Goal: Task Accomplishment & Management: Manage account settings

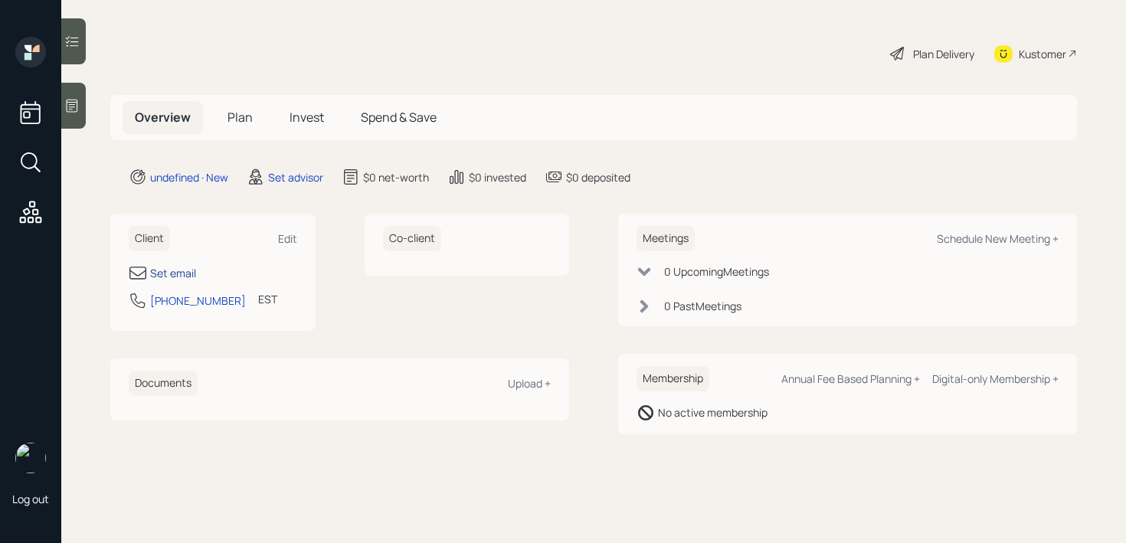
click at [178, 269] on div "Set email" at bounding box center [173, 273] width 46 height 16
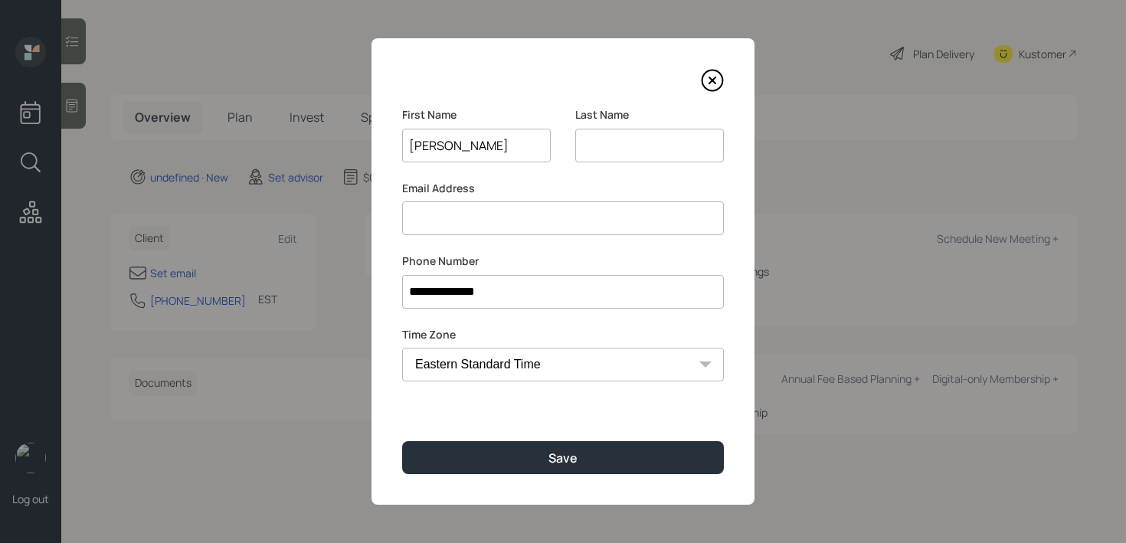
click at [414, 147] on input "[PERSON_NAME]" at bounding box center [476, 146] width 149 height 34
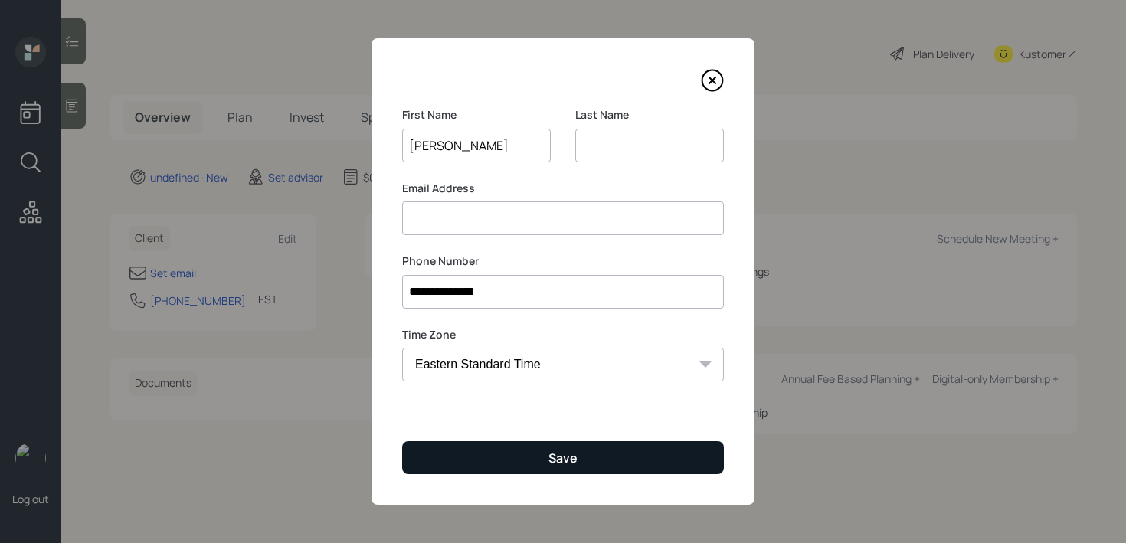
type input "[PERSON_NAME]"
click at [601, 465] on button "Save" at bounding box center [563, 457] width 322 height 33
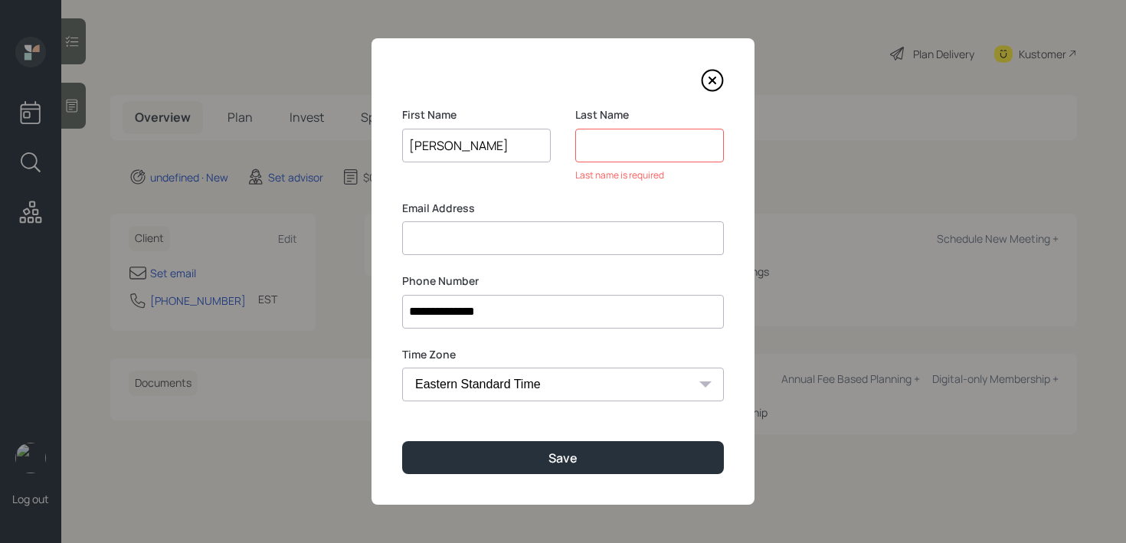
click at [664, 145] on input at bounding box center [649, 146] width 149 height 34
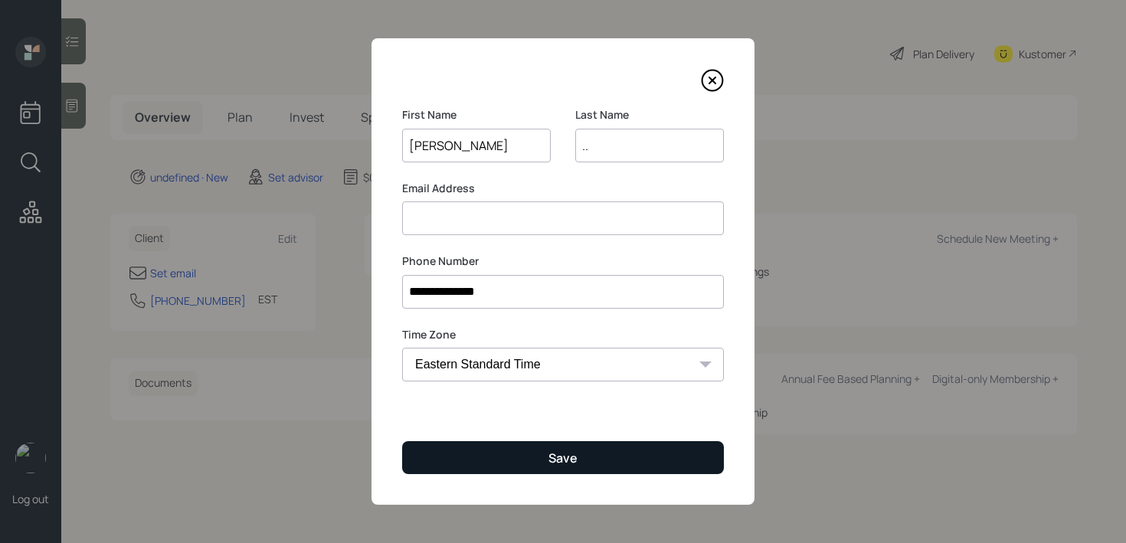
type input ".."
click at [582, 460] on button "Save" at bounding box center [563, 457] width 322 height 33
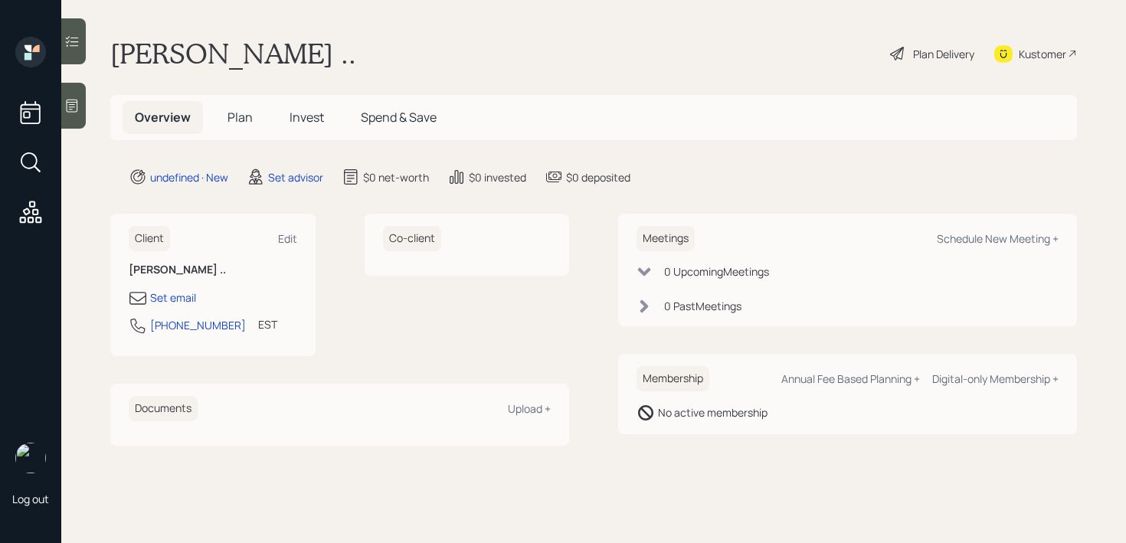
click at [82, 111] on div at bounding box center [73, 106] width 25 height 46
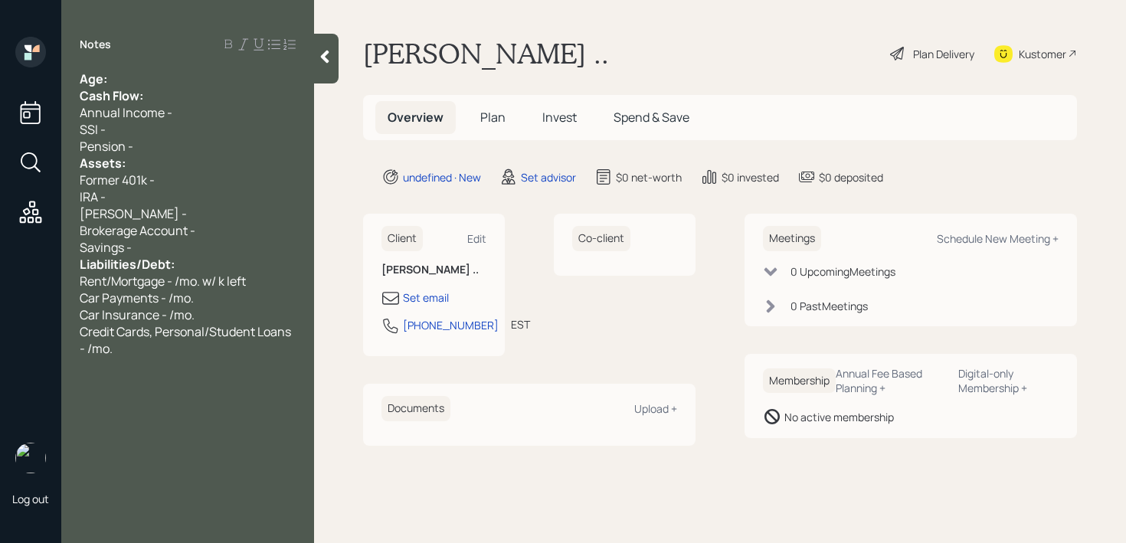
click at [200, 74] on div "Age:" at bounding box center [188, 78] width 216 height 17
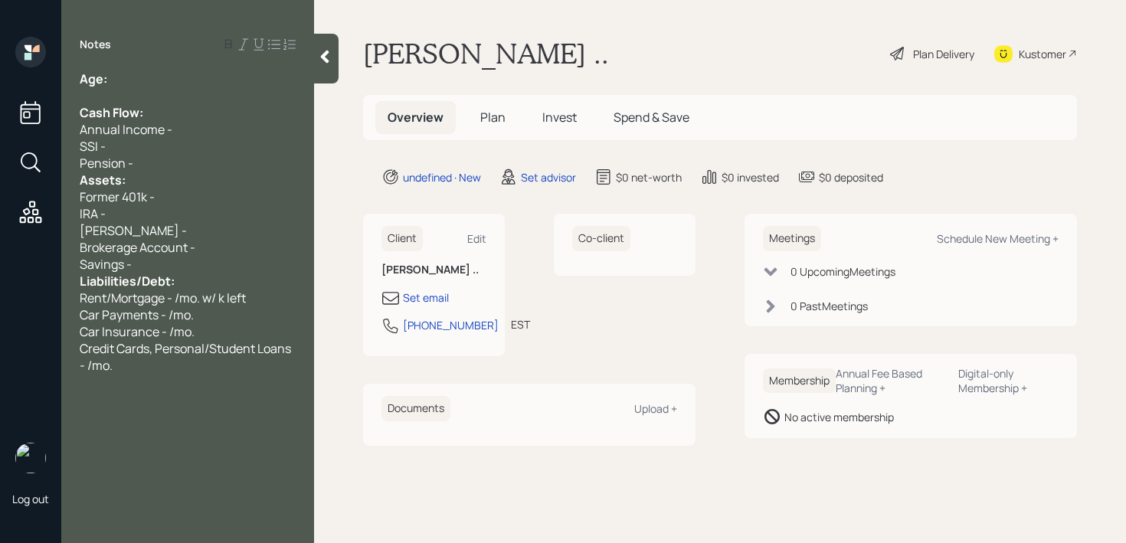
click at [157, 162] on div "Pension -" at bounding box center [188, 163] width 216 height 17
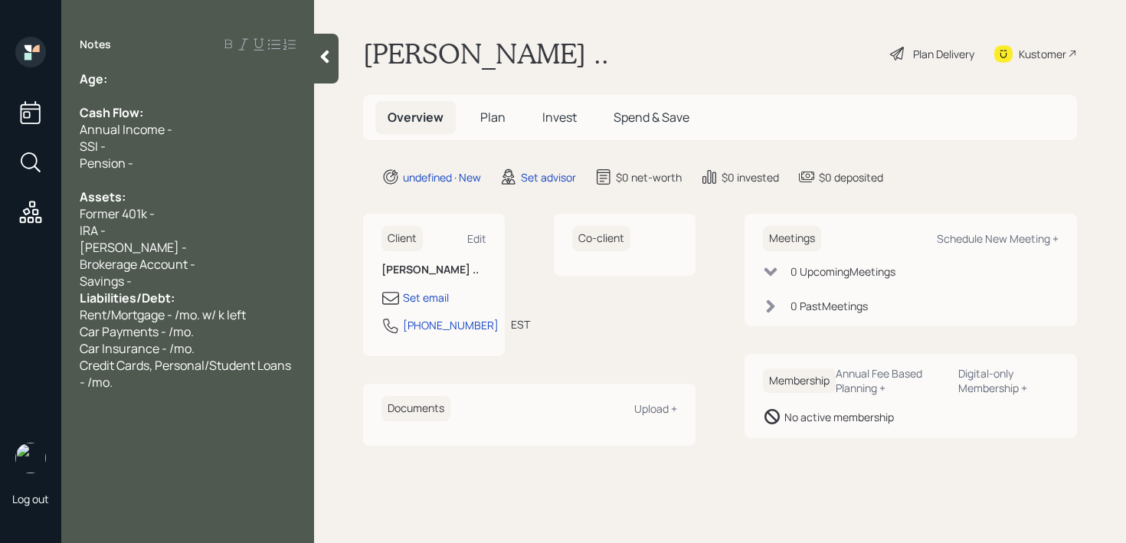
click at [179, 287] on div "Savings -" at bounding box center [188, 281] width 216 height 17
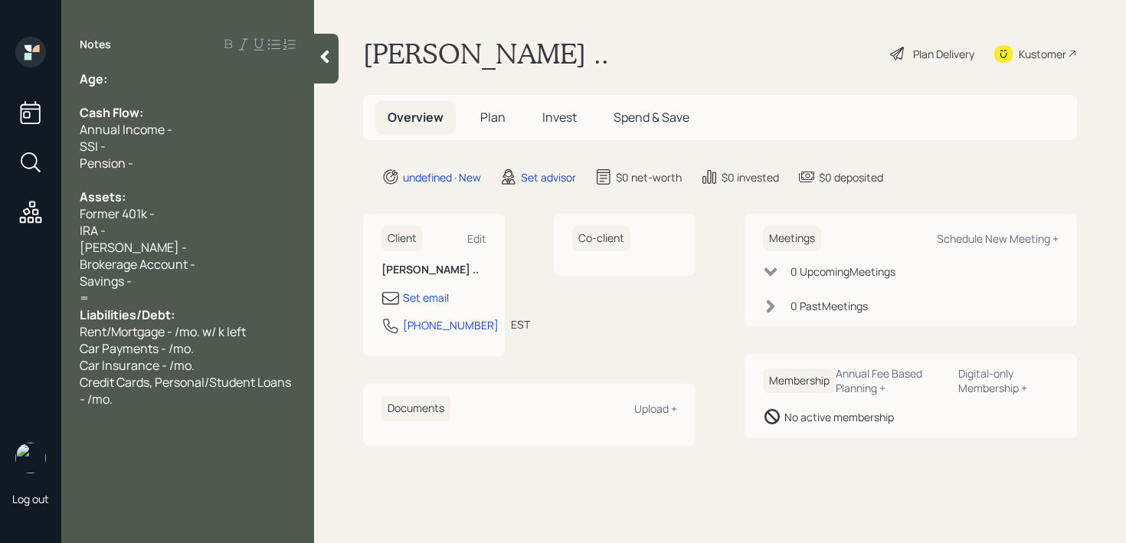
click at [190, 74] on div "Age:" at bounding box center [188, 78] width 216 height 17
click at [175, 237] on div "IRA -" at bounding box center [188, 230] width 216 height 17
drag, startPoint x: 112, startPoint y: 208, endPoint x: 59, endPoint y: 208, distance: 52.8
click at [59, 208] on div "Log out Notes Age: Cash Flow: Annual Income - SSI - Pension - Assets: Former 40…" at bounding box center [563, 271] width 1126 height 543
click at [167, 243] on div "[PERSON_NAME] -" at bounding box center [188, 247] width 216 height 17
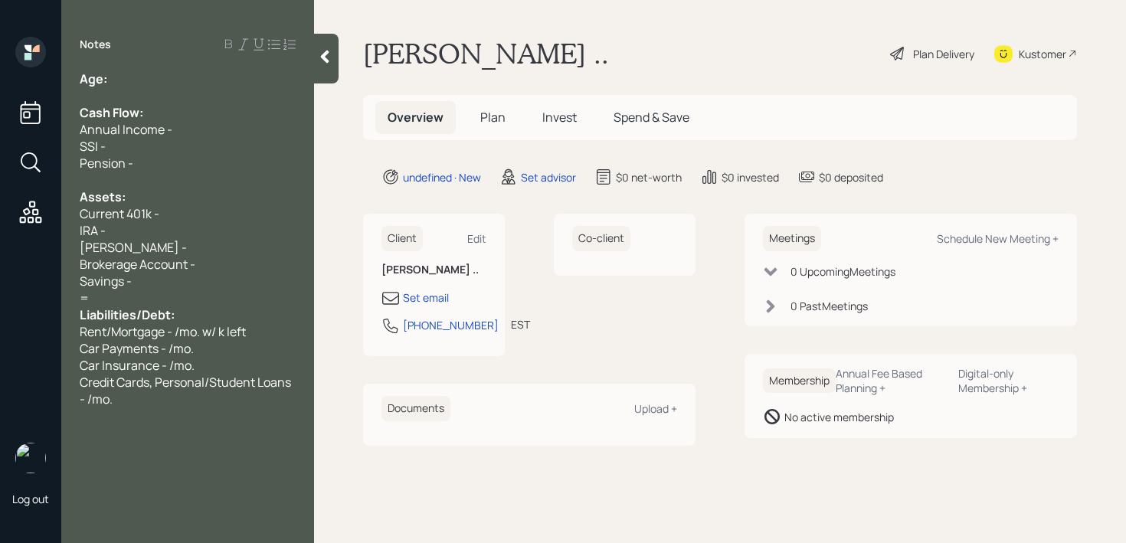
click at [173, 234] on div "IRA -" at bounding box center [188, 230] width 216 height 17
click at [180, 198] on div "Assets:" at bounding box center [188, 196] width 216 height 17
click at [180, 212] on div "Current 401k -" at bounding box center [188, 213] width 216 height 17
drag, startPoint x: 129, startPoint y: 245, endPoint x: 60, endPoint y: 245, distance: 68.2
click at [64, 245] on div "Age: Cash Flow: Annual Income - SSI - Pension - Assets: Current 401k - k IRA - …" at bounding box center [187, 238] width 253 height 337
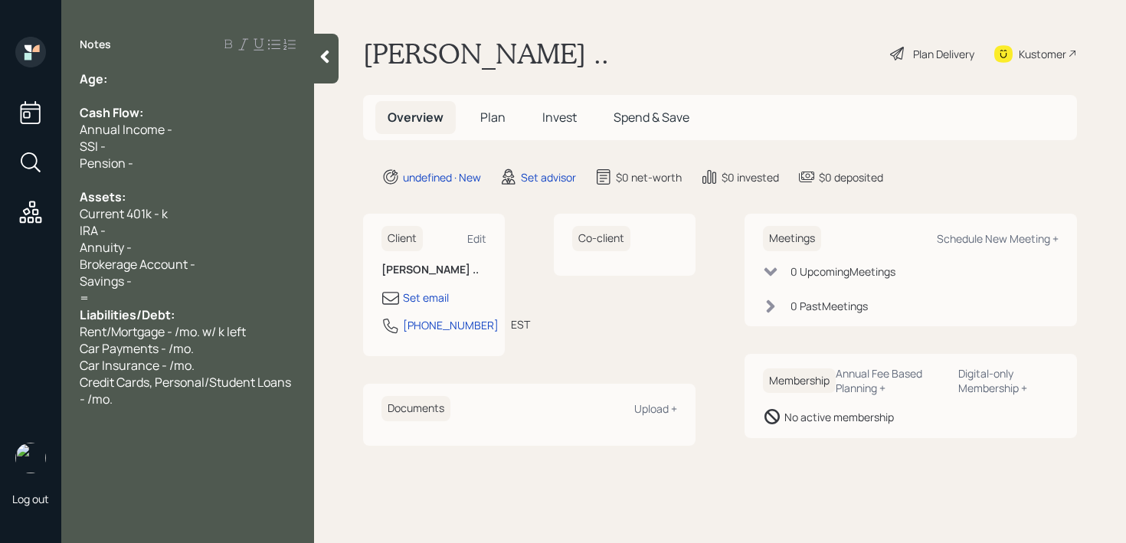
click at [204, 239] on div "Annuity -" at bounding box center [188, 247] width 216 height 17
click at [208, 229] on div "IRA -" at bounding box center [188, 230] width 216 height 17
click at [173, 214] on div "Current 401k - k" at bounding box center [188, 213] width 216 height 17
click at [155, 213] on span "Current 401k - k" at bounding box center [124, 213] width 88 height 17
click at [108, 234] on span "IRA - 100k" at bounding box center [107, 230] width 54 height 17
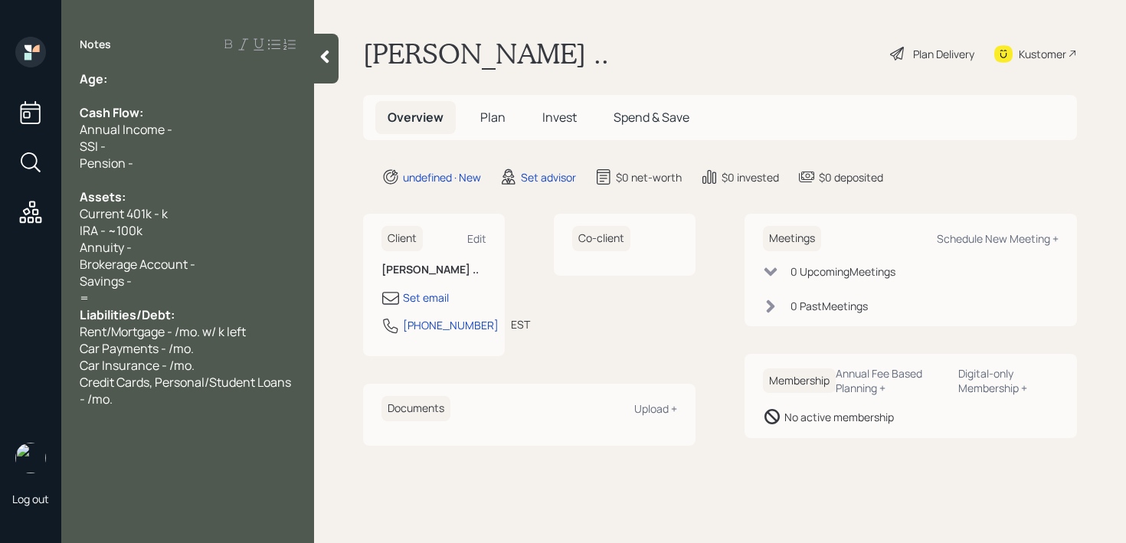
click at [161, 213] on span "Current 401k - k" at bounding box center [124, 213] width 88 height 17
click at [182, 251] on div "Annuity -" at bounding box center [188, 247] width 216 height 17
click at [137, 247] on span "[PERSON_NAME] (in surrender)" at bounding box center [170, 247] width 181 height 17
click at [181, 85] on div "Age:" at bounding box center [188, 78] width 216 height 17
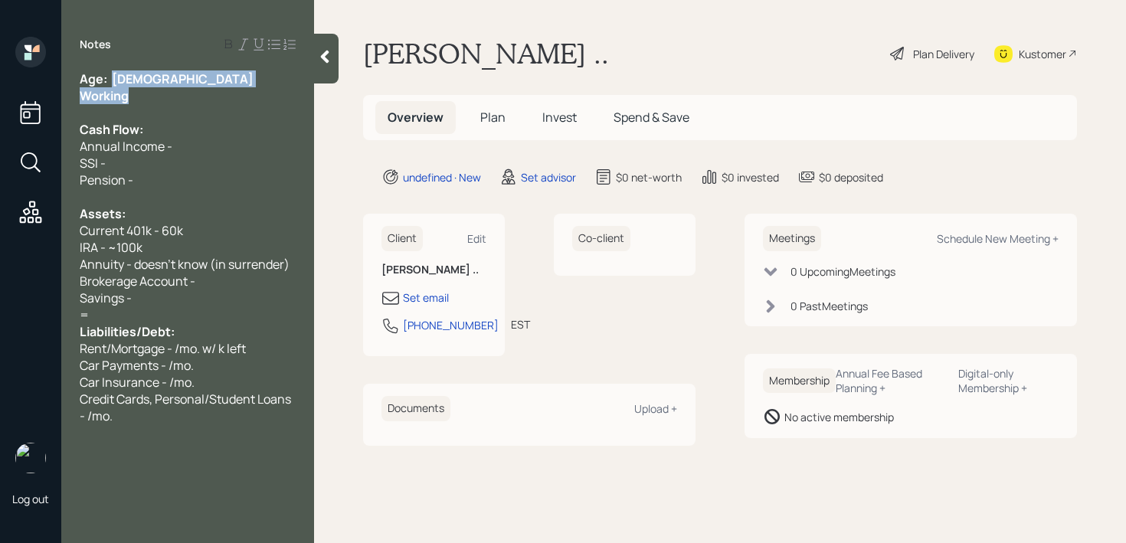
drag, startPoint x: 113, startPoint y: 83, endPoint x: 132, endPoint y: 96, distance: 22.5
click at [132, 96] on div "Age: [DEMOGRAPHIC_DATA] Working Cash Flow: Annual Income - SSI - Pension - Asse…" at bounding box center [188, 247] width 216 height 354
click at [132, 96] on div "Working" at bounding box center [188, 95] width 216 height 17
click at [198, 106] on div at bounding box center [188, 112] width 216 height 17
click at [197, 155] on div "SSI -" at bounding box center [188, 163] width 216 height 17
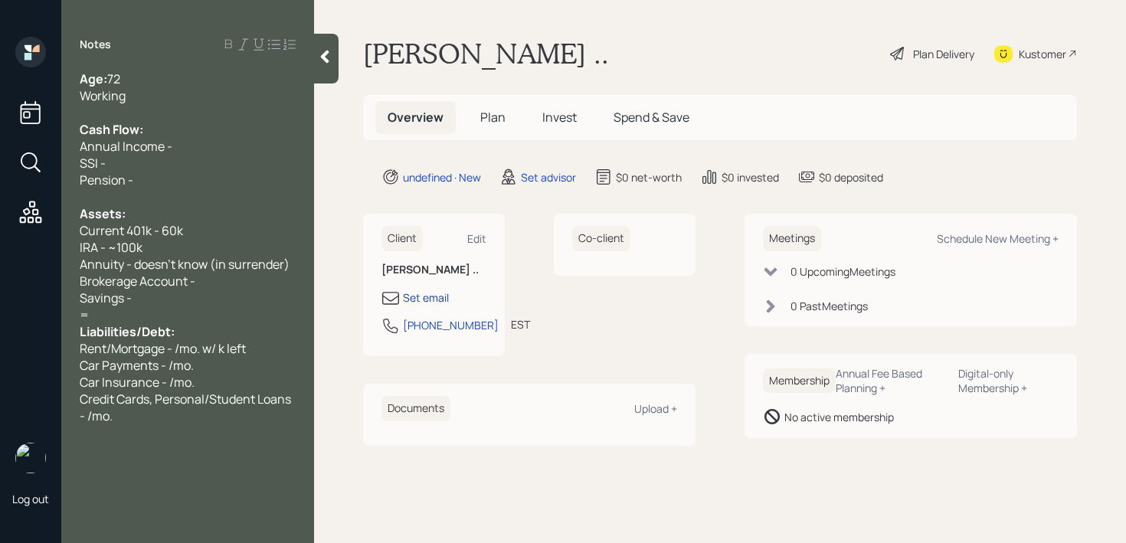
click at [420, 294] on div "Set email" at bounding box center [426, 297] width 46 height 16
click at [207, 296] on div "Savings -" at bounding box center [188, 297] width 216 height 17
click at [212, 166] on div "SSI -" at bounding box center [188, 163] width 216 height 17
click at [223, 146] on div "Annual Income -" at bounding box center [188, 146] width 216 height 17
click at [152, 104] on div at bounding box center [188, 112] width 216 height 17
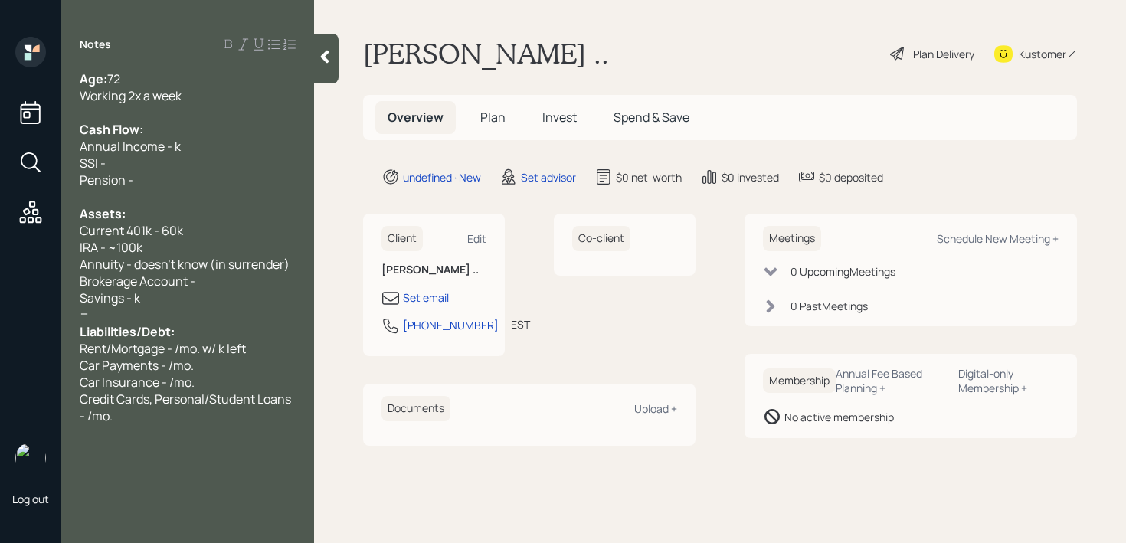
click at [181, 139] on div "Annual Income - k" at bounding box center [188, 146] width 216 height 17
click at [186, 149] on div "Annual Income - k" at bounding box center [188, 146] width 216 height 17
click at [165, 175] on div "Pension -" at bounding box center [188, 180] width 216 height 17
click at [176, 168] on div "SSI -" at bounding box center [188, 163] width 216 height 17
click at [111, 167] on span "SSI - /mo." at bounding box center [107, 163] width 54 height 17
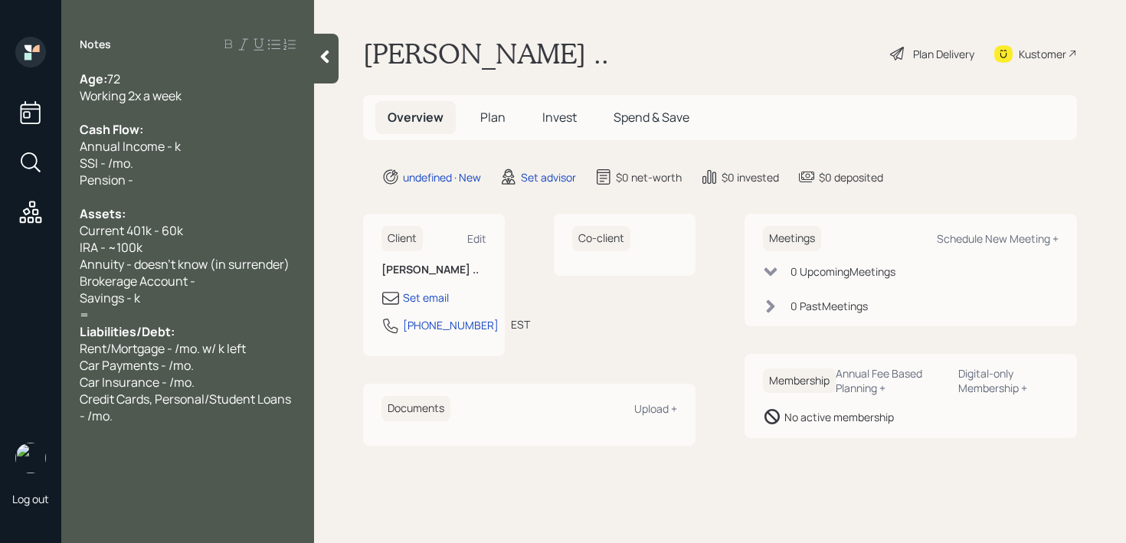
click at [203, 145] on div "Annual Income - k" at bounding box center [188, 146] width 216 height 17
drag, startPoint x: 111, startPoint y: 148, endPoint x: 33, endPoint y: 148, distance: 78.1
click at [36, 148] on div "Log out Notes Age: [DEMOGRAPHIC_DATA] Working 2x a week Cash Flow: Annual Incom…" at bounding box center [563, 271] width 1126 height 543
click at [157, 125] on div "Cash Flow:" at bounding box center [188, 129] width 216 height 17
click at [198, 93] on div "Working 2x a week" at bounding box center [188, 95] width 216 height 17
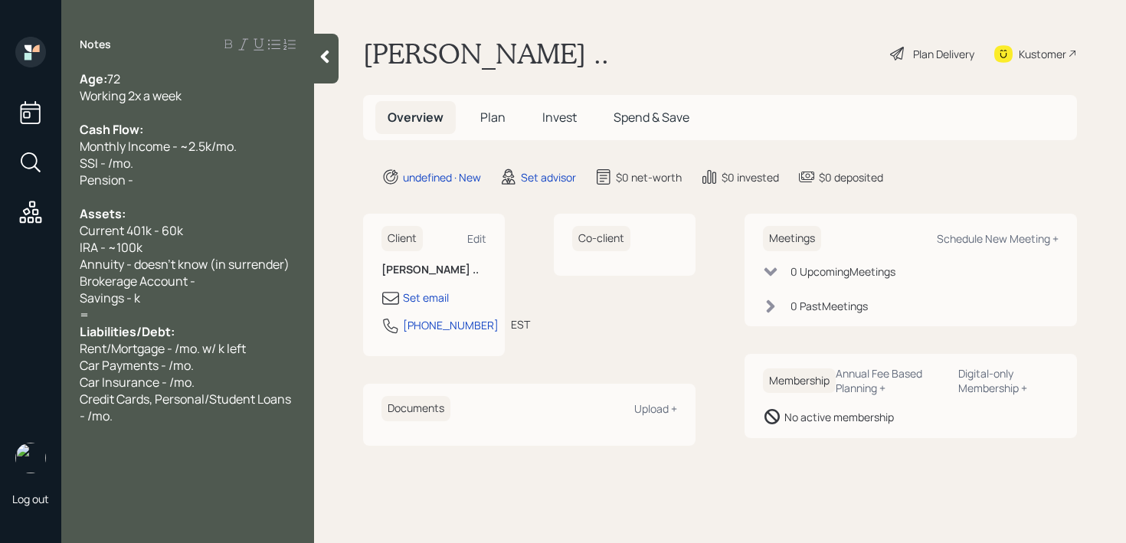
click at [123, 96] on span "Working 2x a week" at bounding box center [131, 95] width 102 height 17
click at [172, 159] on div "SSI - /mo." at bounding box center [188, 163] width 216 height 17
click at [168, 163] on div "SSI - /mo." at bounding box center [188, 163] width 216 height 17
click at [109, 163] on span "SSI - /mo." at bounding box center [107, 163] width 54 height 17
click at [139, 176] on div "Pension -" at bounding box center [188, 180] width 216 height 17
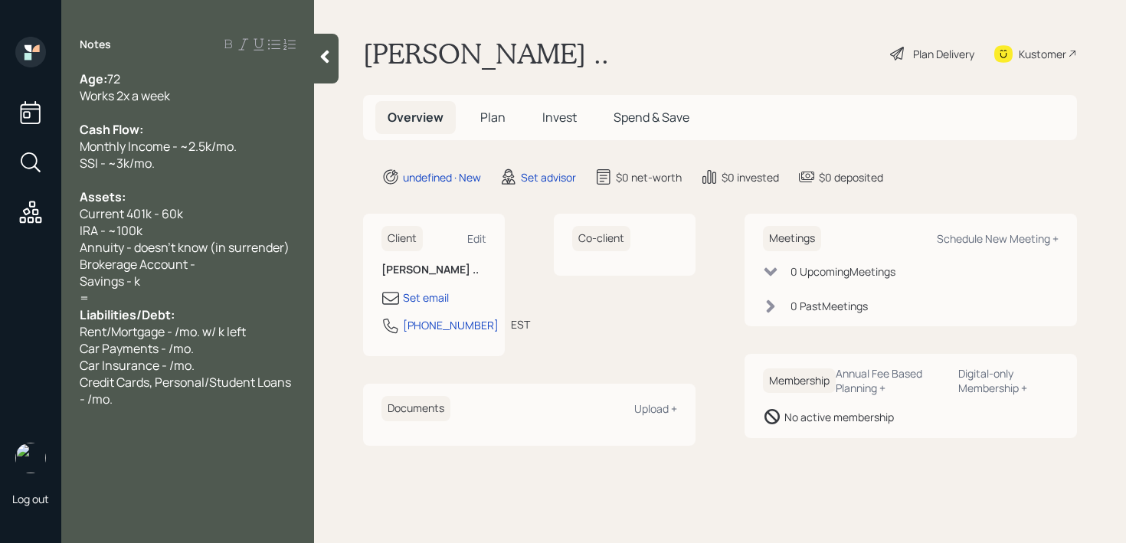
click at [192, 217] on div "Current 401k - 60k" at bounding box center [188, 213] width 216 height 17
click at [191, 226] on div "IRA - ~100k" at bounding box center [188, 230] width 216 height 17
click at [191, 243] on span "Annuity - doesn't know (in surrender)" at bounding box center [185, 247] width 210 height 17
click at [208, 257] on div "Brokerage Account -" at bounding box center [188, 264] width 216 height 17
click at [221, 214] on div "Current 401k - 60k" at bounding box center [188, 213] width 216 height 17
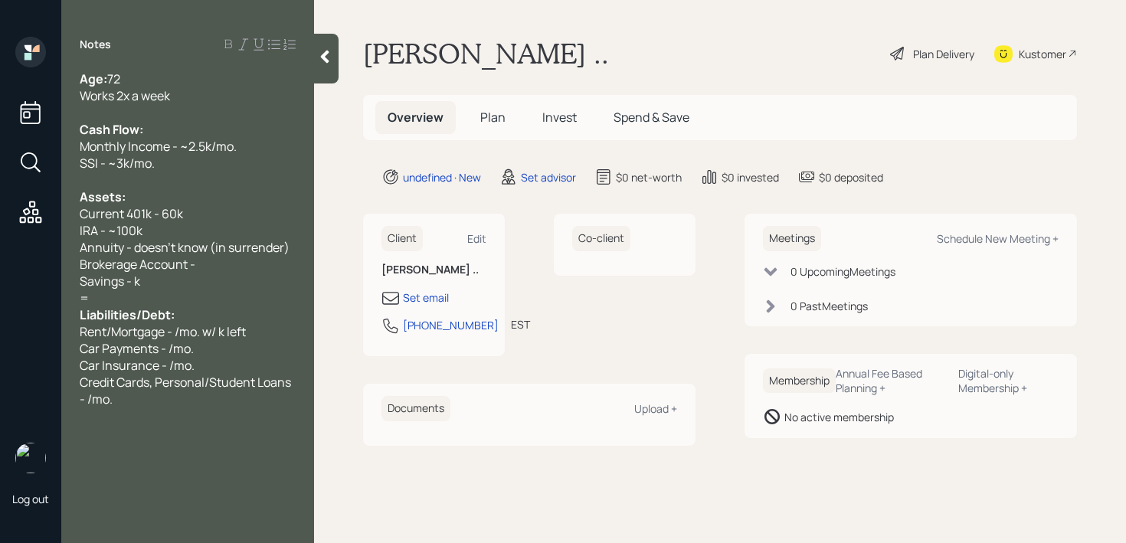
click at [201, 266] on div "Brokerage Account -" at bounding box center [188, 264] width 216 height 17
drag, startPoint x: 213, startPoint y: 266, endPoint x: 0, endPoint y: 266, distance: 212.9
click at [0, 266] on div "Log out Notes Age: [DEMOGRAPHIC_DATA] Works 2x a week Cash Flow: Monthly Income…" at bounding box center [563, 271] width 1126 height 543
click at [206, 255] on span "Annuity - doesn't know (in surrender)" at bounding box center [185, 247] width 210 height 17
click at [214, 265] on div "Brokerage Account -" at bounding box center [188, 264] width 216 height 17
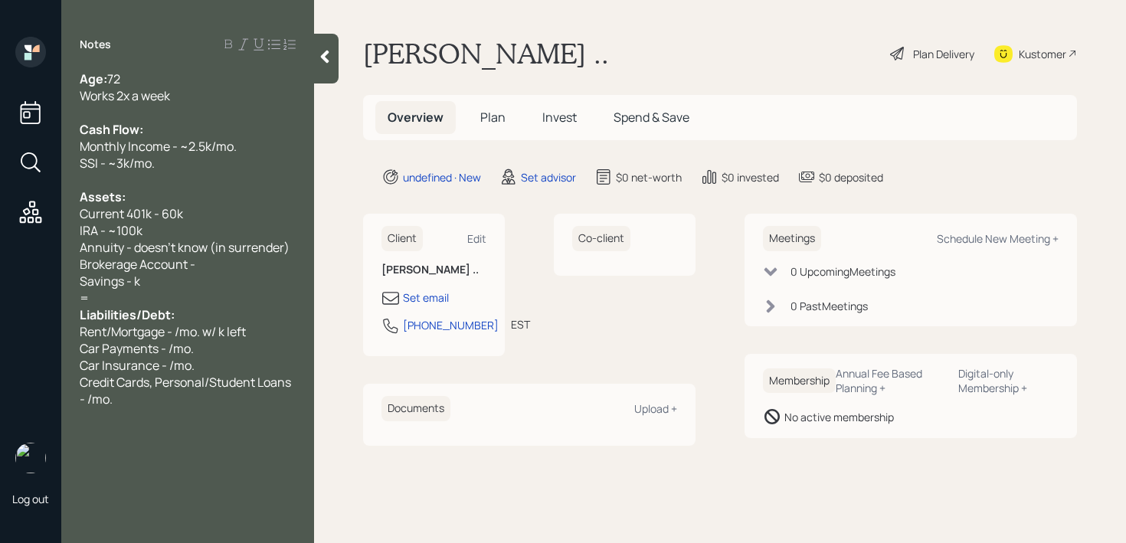
click at [217, 266] on div "Brokerage Account -" at bounding box center [188, 264] width 216 height 17
click at [217, 283] on div "Savings - k" at bounding box center [188, 281] width 216 height 17
drag, startPoint x: 221, startPoint y: 266, endPoint x: 0, endPoint y: 265, distance: 220.5
click at [0, 265] on div "Log out Notes Age: [DEMOGRAPHIC_DATA] Works 2x a week Cash Flow: Monthly Income…" at bounding box center [563, 271] width 1126 height 543
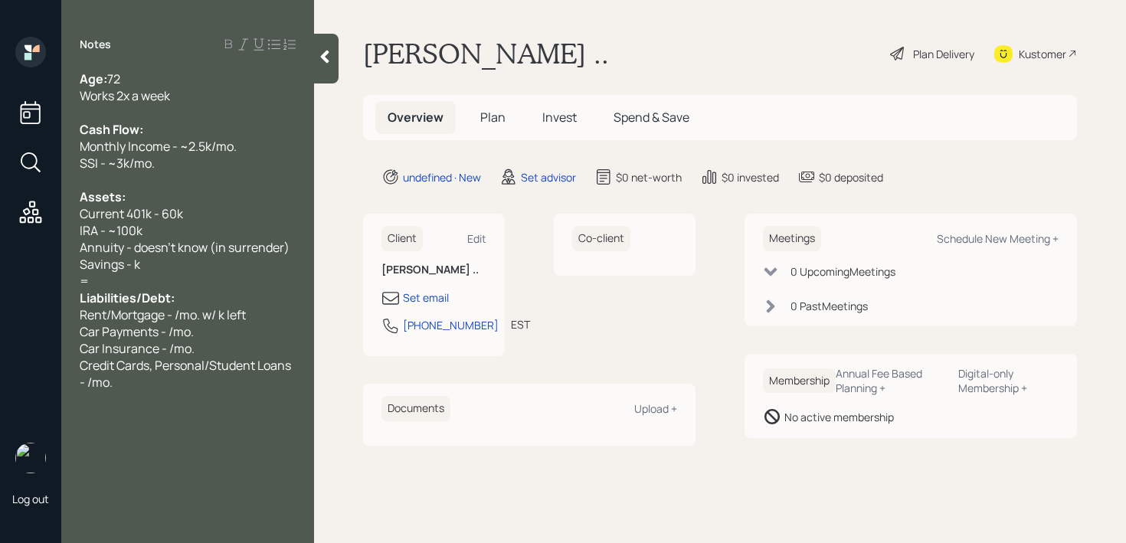
click at [117, 283] on div "=" at bounding box center [188, 281] width 216 height 17
drag, startPoint x: 134, startPoint y: 267, endPoint x: 171, endPoint y: 223, distance: 57.6
click at [135, 267] on span "Savings - k" at bounding box center [110, 264] width 60 height 17
click at [157, 265] on span "Savings - ~20k" at bounding box center [121, 264] width 83 height 17
click at [168, 311] on span "Rent/Mortgage - /mo. w/ k left" at bounding box center [163, 314] width 166 height 17
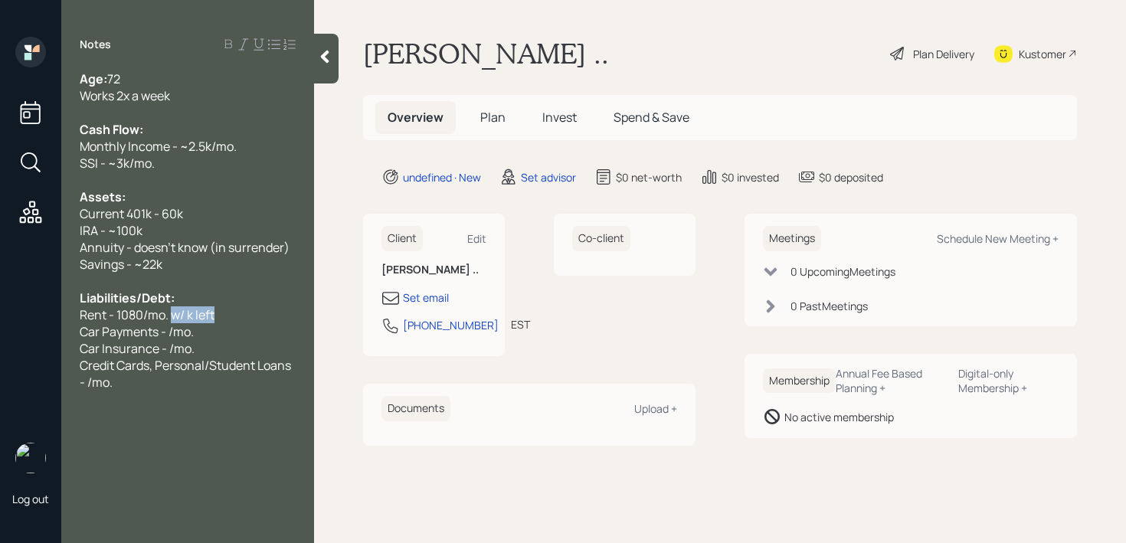
drag, startPoint x: 236, startPoint y: 309, endPoint x: 171, endPoint y: 310, distance: 65.1
click at [171, 310] on div "Rent - 1080/mo. w/ k left" at bounding box center [188, 314] width 216 height 17
click at [101, 328] on div "Car Payments - /mo." at bounding box center [188, 331] width 216 height 17
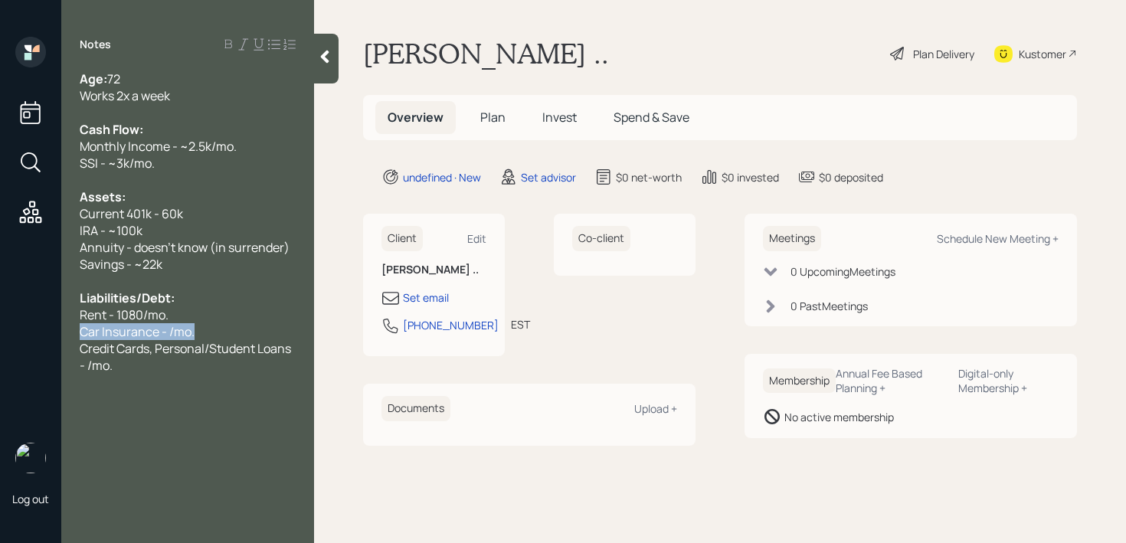
drag, startPoint x: 249, startPoint y: 337, endPoint x: 0, endPoint y: 337, distance: 248.9
click at [0, 337] on div "Log out Notes Age: [DEMOGRAPHIC_DATA] Works 2x a week Cash Flow: Monthly Income…" at bounding box center [563, 271] width 1126 height 543
click at [165, 358] on div "Credit Cards, Personal/Student Loans - /mo." at bounding box center [188, 357] width 216 height 34
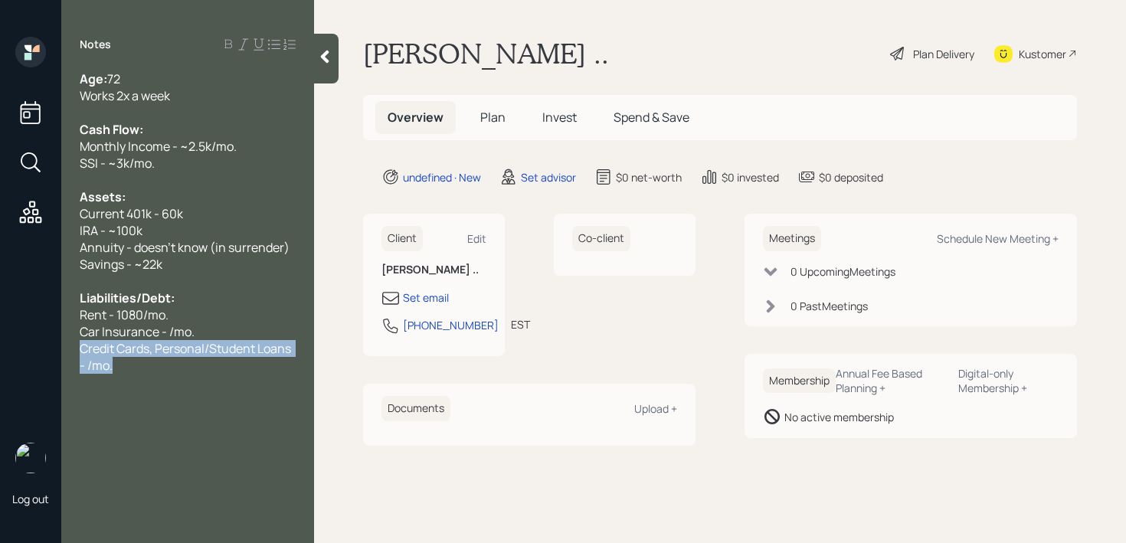
drag, startPoint x: 165, startPoint y: 361, endPoint x: 63, endPoint y: 350, distance: 102.5
click at [63, 350] on div "Age: [DEMOGRAPHIC_DATA] Works 2x a week Cash Flow: Monthly Income - ~2.5k/mo. S…" at bounding box center [187, 221] width 253 height 303
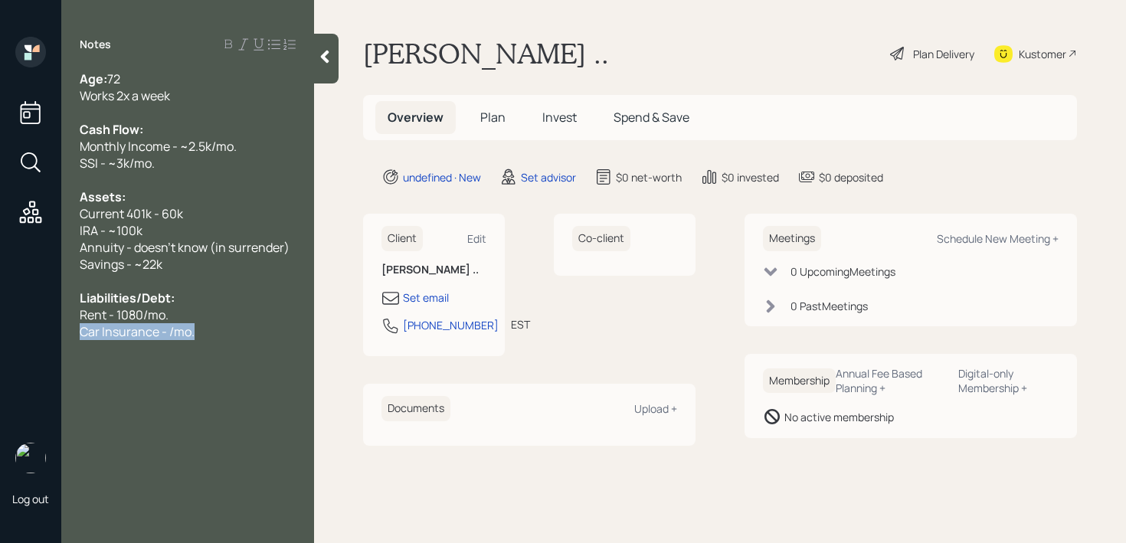
drag, startPoint x: 227, startPoint y: 327, endPoint x: 0, endPoint y: 327, distance: 226.7
click at [0, 327] on div "Log out Notes Age: [DEMOGRAPHIC_DATA] Works 2x a week Cash Flow: Monthly Income…" at bounding box center [563, 271] width 1126 height 543
click at [224, 83] on div "Age: [DEMOGRAPHIC_DATA]" at bounding box center [188, 78] width 216 height 17
click at [221, 92] on div "Works 2x a week" at bounding box center [188, 95] width 216 height 17
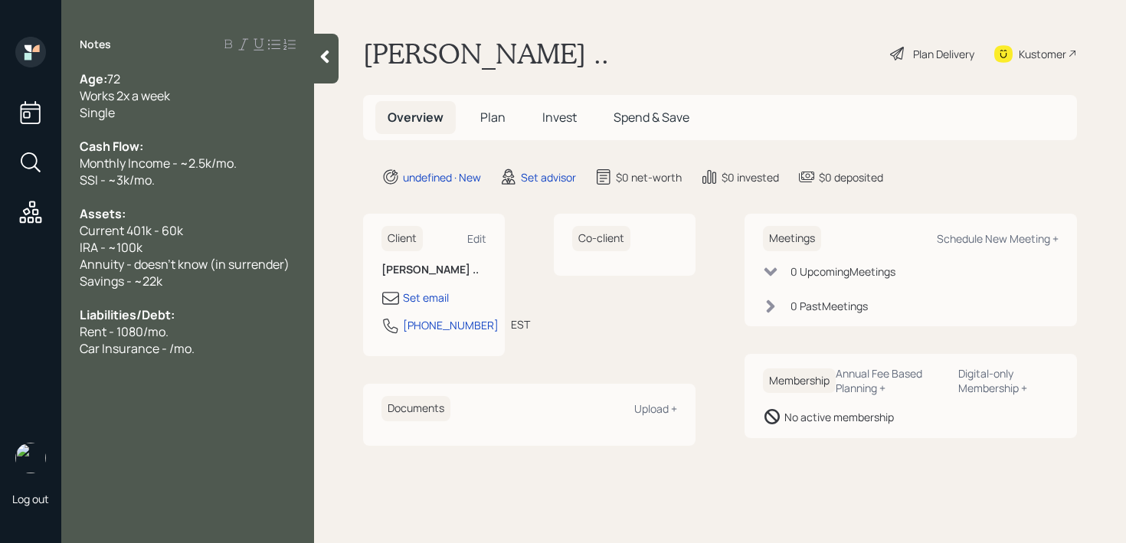
click at [171, 347] on span "Car Insurance - /mo." at bounding box center [137, 348] width 115 height 17
click at [194, 349] on span "Car Insurance - 450/mo." at bounding box center [148, 348] width 136 height 17
click at [259, 103] on div "Works 2x a week" at bounding box center [188, 95] width 216 height 17
drag, startPoint x: 257, startPoint y: 110, endPoint x: 0, endPoint y: 110, distance: 256.5
click at [0, 110] on div "Log out Notes Age: [DEMOGRAPHIC_DATA] Works 2x a week Single Cash Flow: Monthly…" at bounding box center [563, 271] width 1126 height 543
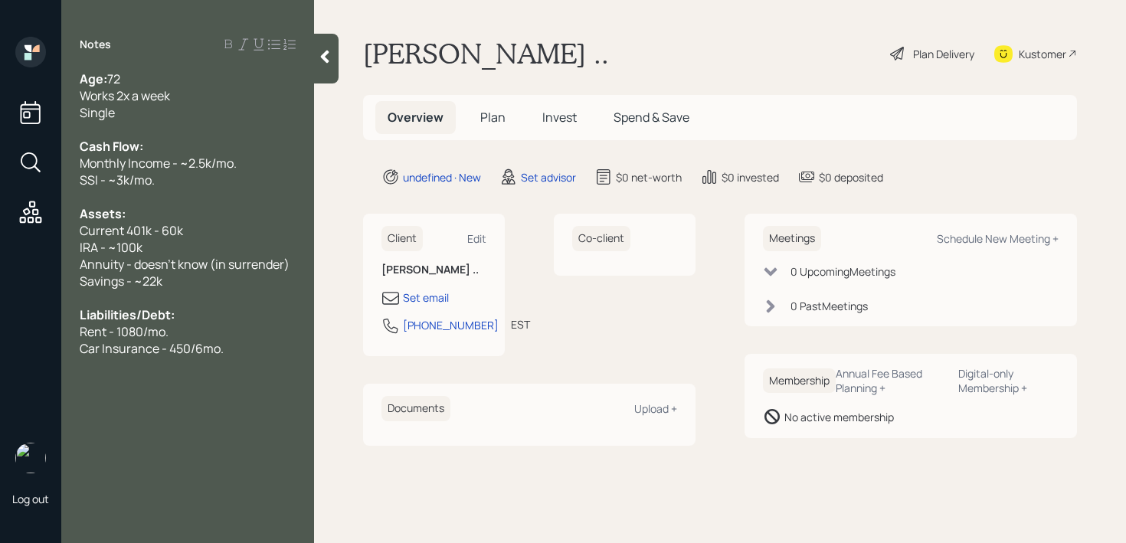
click at [94, 111] on span "Single" at bounding box center [97, 112] width 35 height 17
drag, startPoint x: 119, startPoint y: 111, endPoint x: 13, endPoint y: 111, distance: 106.4
click at [43, 111] on div "Log out Notes Age: [DEMOGRAPHIC_DATA] Works 2x a week Single Cash Flow: Monthly…" at bounding box center [563, 271] width 1126 height 543
click at [104, 111] on span "Single" at bounding box center [97, 112] width 35 height 17
drag, startPoint x: 128, startPoint y: 111, endPoint x: 0, endPoint y: 111, distance: 127.9
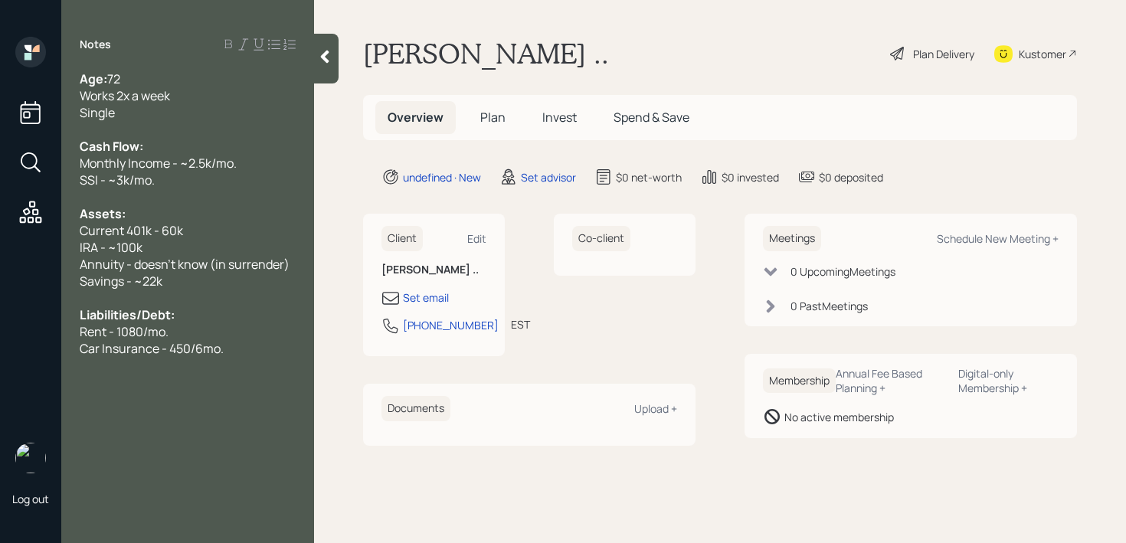
click at [2, 111] on div "Log out Notes Age: [DEMOGRAPHIC_DATA] Works 2x a week Single Cash Flow: Monthly…" at bounding box center [563, 271] width 1126 height 543
click at [115, 112] on span "Single" at bounding box center [97, 112] width 35 height 17
drag, startPoint x: 139, startPoint y: 112, endPoint x: 60, endPoint y: 112, distance: 78.9
click at [71, 112] on div "Age: [DEMOGRAPHIC_DATA] Works 2x a week Single Cash Flow: Monthly Income - ~2.5…" at bounding box center [187, 213] width 253 height 286
click at [139, 112] on div "Single" at bounding box center [188, 112] width 216 height 17
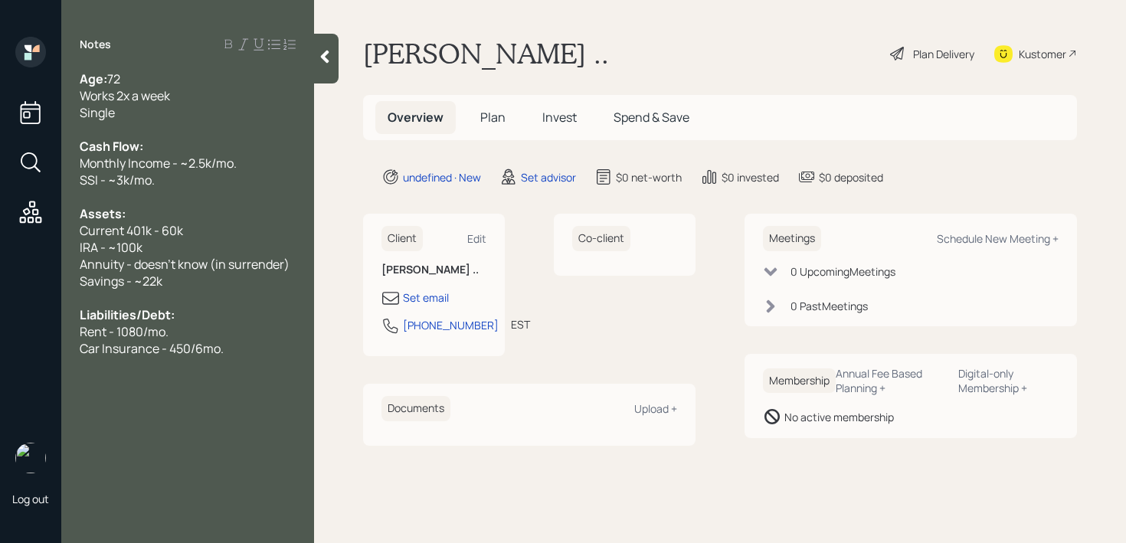
drag, startPoint x: 148, startPoint y: 112, endPoint x: 0, endPoint y: 112, distance: 147.8
click at [0, 112] on div "Log out Notes Age: [DEMOGRAPHIC_DATA] Works 2x a week Single Cash Flow: Monthly…" at bounding box center [563, 271] width 1126 height 543
click at [182, 345] on span "Car Insurance - 450/6mo." at bounding box center [152, 348] width 144 height 17
click at [254, 345] on div "Car Insurance - 500/6mo." at bounding box center [188, 348] width 216 height 17
drag, startPoint x: 257, startPoint y: 345, endPoint x: 0, endPoint y: 345, distance: 257.3
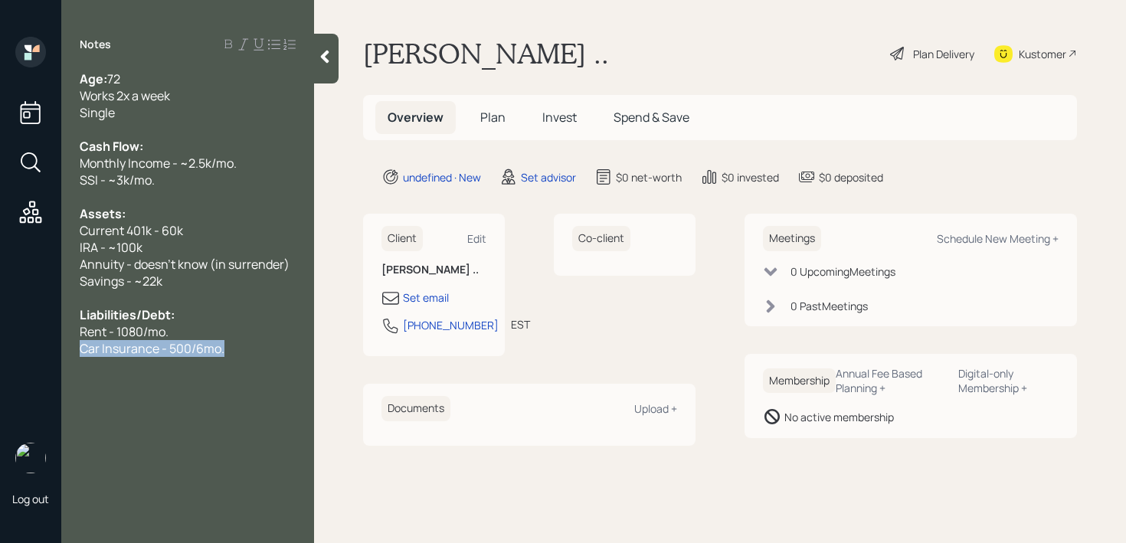
click at [0, 345] on div "Log out Notes Age: [DEMOGRAPHIC_DATA] Works 2x a week Single Cash Flow: Monthly…" at bounding box center [563, 271] width 1126 height 543
click at [231, 356] on div "Car Insurance - 500/6mo." at bounding box center [188, 348] width 216 height 17
drag, startPoint x: 129, startPoint y: 327, endPoint x: 16, endPoint y: 327, distance: 113.3
click at [16, 327] on div "Log out Notes Age: [DEMOGRAPHIC_DATA] Works 2x a week Single Cash Flow: Monthly…" at bounding box center [563, 271] width 1126 height 543
click at [230, 116] on div "Single" at bounding box center [188, 112] width 216 height 17
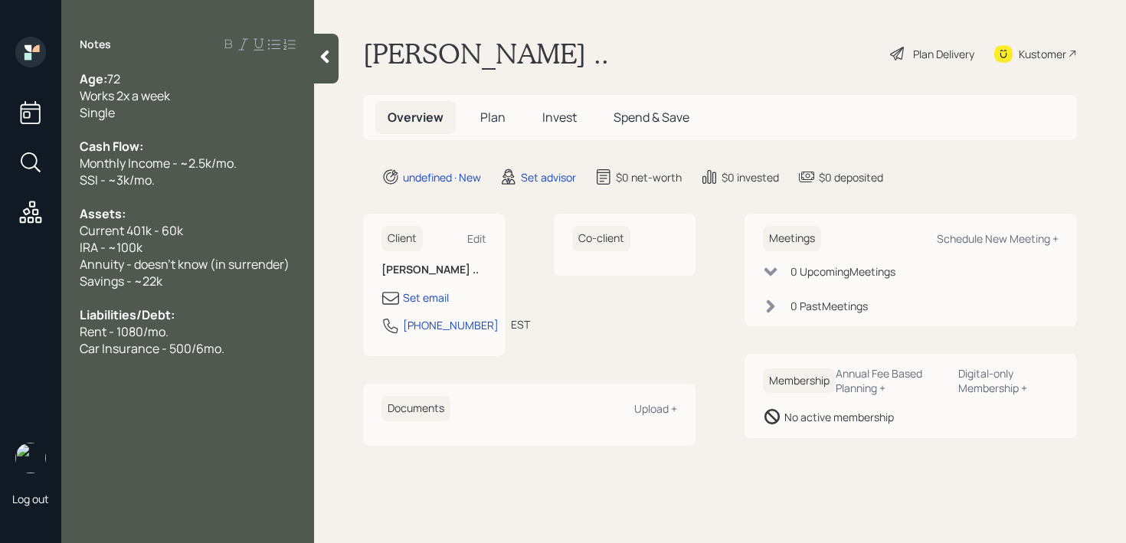
click at [319, 56] on icon at bounding box center [324, 56] width 15 height 15
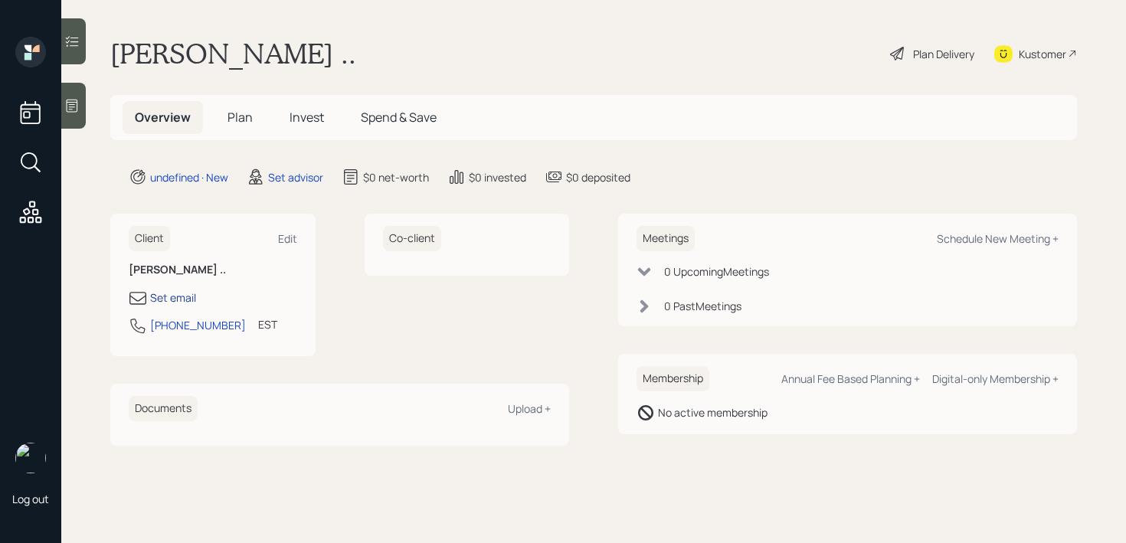
click at [187, 301] on div "Set email" at bounding box center [173, 297] width 46 height 16
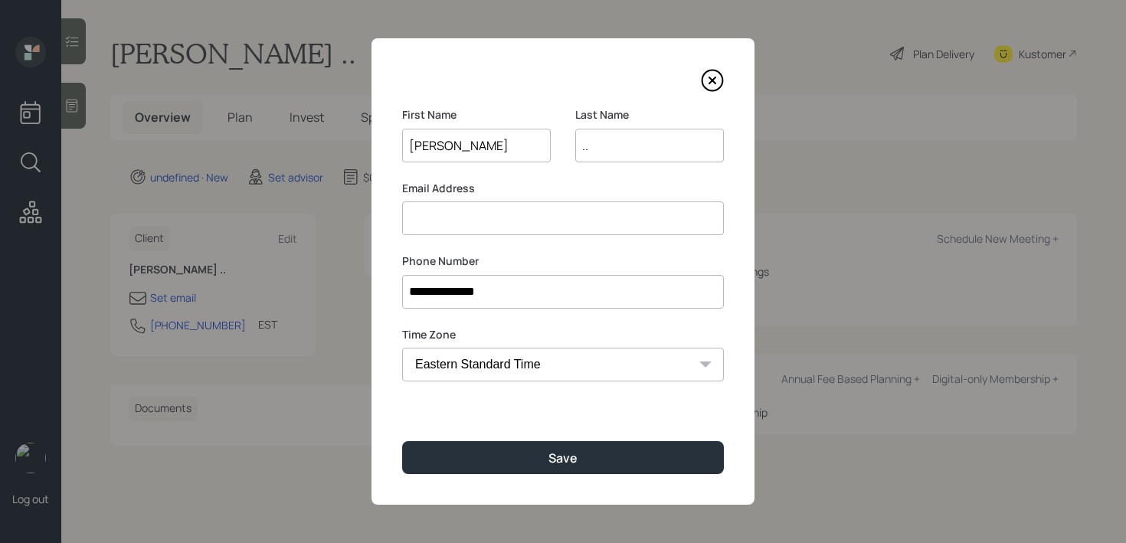
click at [608, 210] on input at bounding box center [563, 218] width 322 height 34
drag, startPoint x: 455, startPoint y: 222, endPoint x: 353, endPoint y: 222, distance: 101.8
click at [363, 222] on div "**********" at bounding box center [563, 271] width 1126 height 543
click at [489, 217] on input "[EMAIL_ADDRESS][DOMAIN_NAME]" at bounding box center [563, 218] width 322 height 34
drag, startPoint x: 454, startPoint y: 222, endPoint x: 299, endPoint y: 222, distance: 154.7
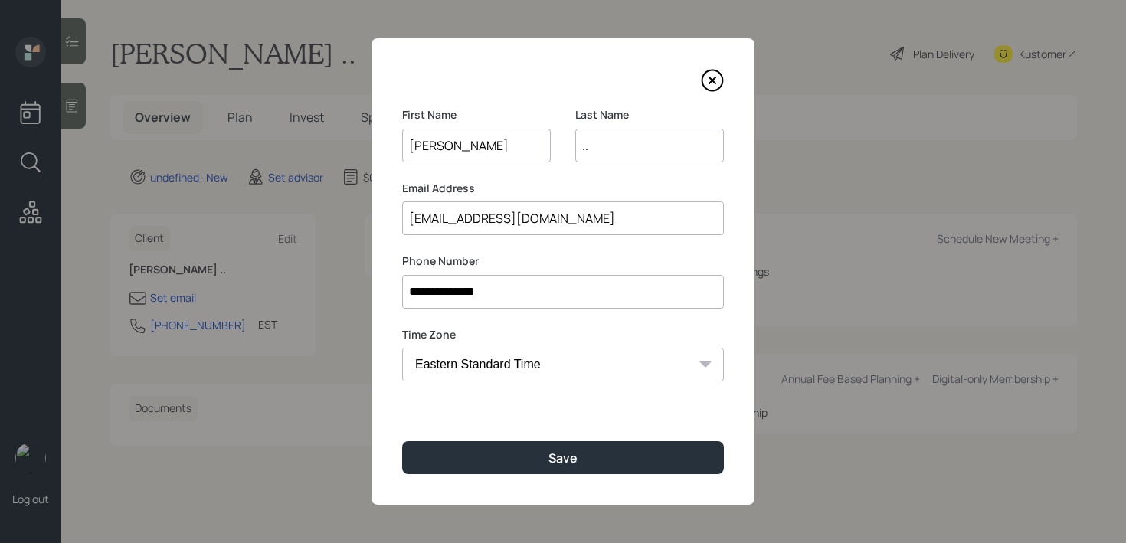
click at [299, 222] on div "**********" at bounding box center [563, 271] width 1126 height 543
type input "[EMAIL_ADDRESS][DOMAIN_NAME]"
drag, startPoint x: 495, startPoint y: 145, endPoint x: 224, endPoint y: 145, distance: 271.1
click at [224, 145] on div "**********" at bounding box center [563, 271] width 1126 height 543
click at [433, 152] on input "[PERSON_NAME]" at bounding box center [476, 146] width 149 height 34
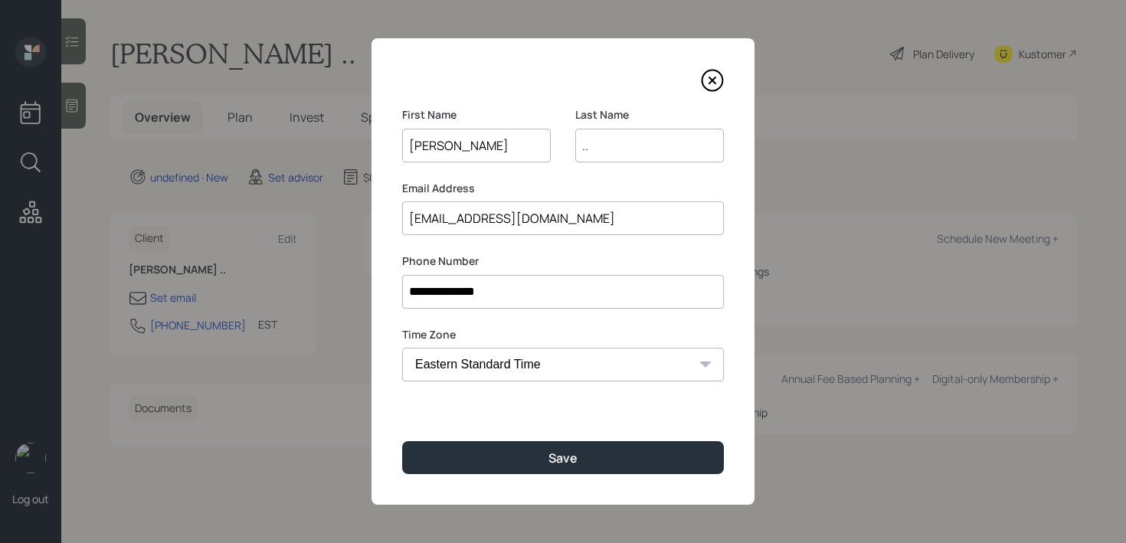
click at [416, 147] on input "[PERSON_NAME]" at bounding box center [476, 146] width 149 height 34
drag, startPoint x: 492, startPoint y: 145, endPoint x: 454, endPoint y: 145, distance: 38.3
click at [460, 145] on div "First Name [PERSON_NAME] Last Name .." at bounding box center [563, 144] width 322 height 74
click at [476, 143] on input "[PERSON_NAME]" at bounding box center [476, 146] width 149 height 34
type input "[PERSON_NAME]"
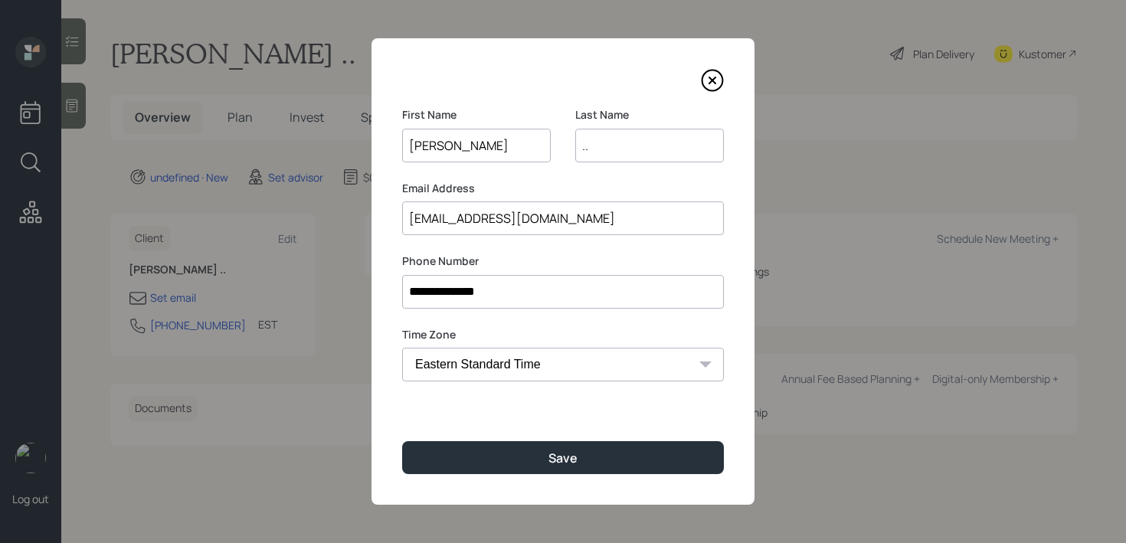
click at [664, 131] on input ".." at bounding box center [649, 146] width 149 height 34
click at [629, 171] on div "Last Name .." at bounding box center [649, 144] width 149 height 74
click at [639, 142] on input ".." at bounding box center [649, 146] width 149 height 34
type input "."
drag, startPoint x: 665, startPoint y: 154, endPoint x: 446, endPoint y: 155, distance: 219.8
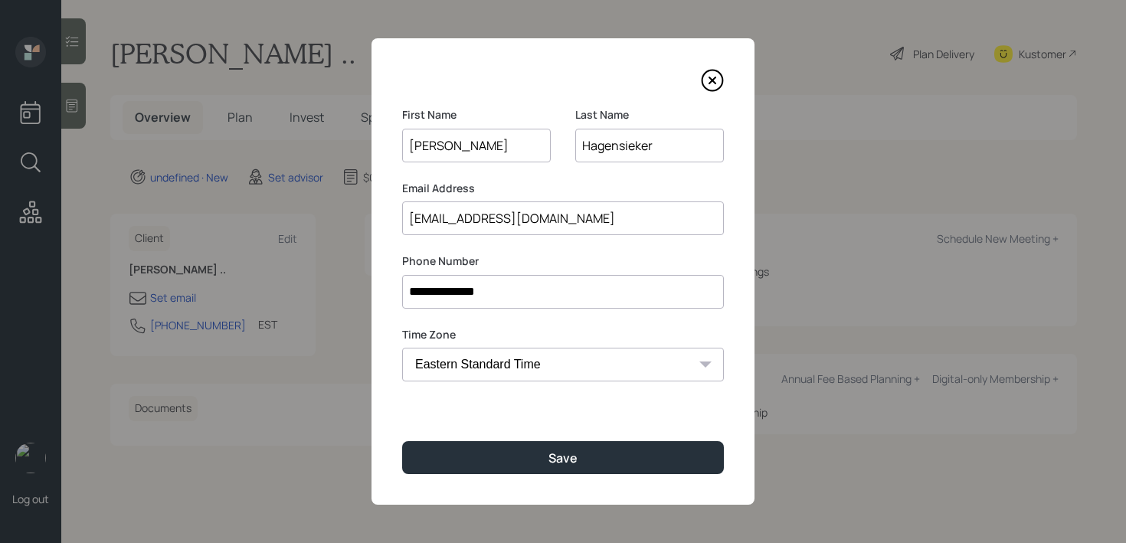
click at [454, 154] on div "First Name [PERSON_NAME] Last Name [PERSON_NAME]" at bounding box center [563, 144] width 322 height 74
click at [596, 151] on input "Hagensieker" at bounding box center [649, 146] width 149 height 34
click at [666, 142] on input "Hagensieker" at bounding box center [649, 146] width 149 height 34
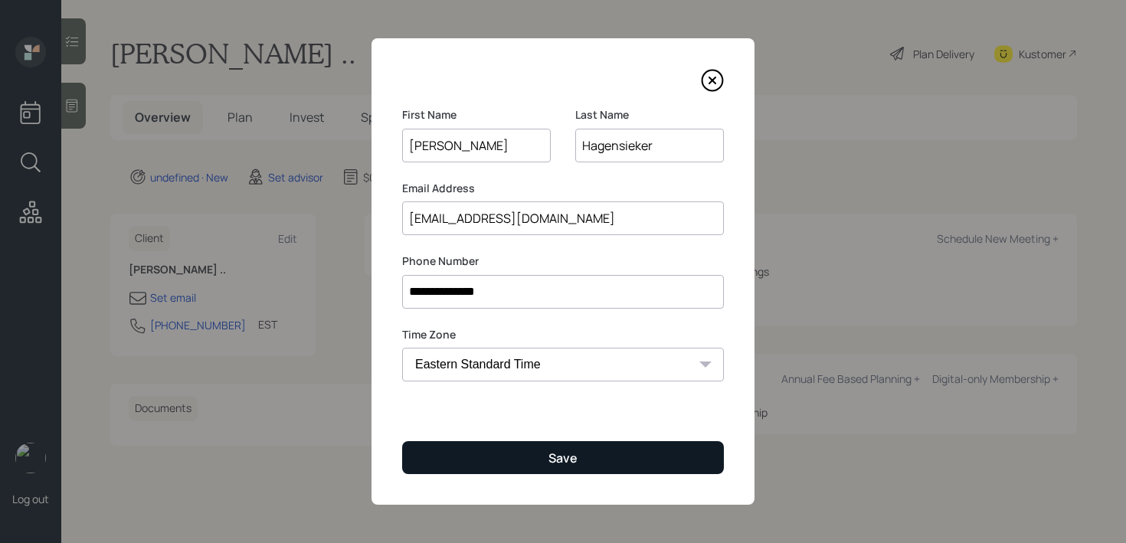
type input "Hagensieker"
click at [613, 450] on button "Save" at bounding box center [563, 457] width 322 height 33
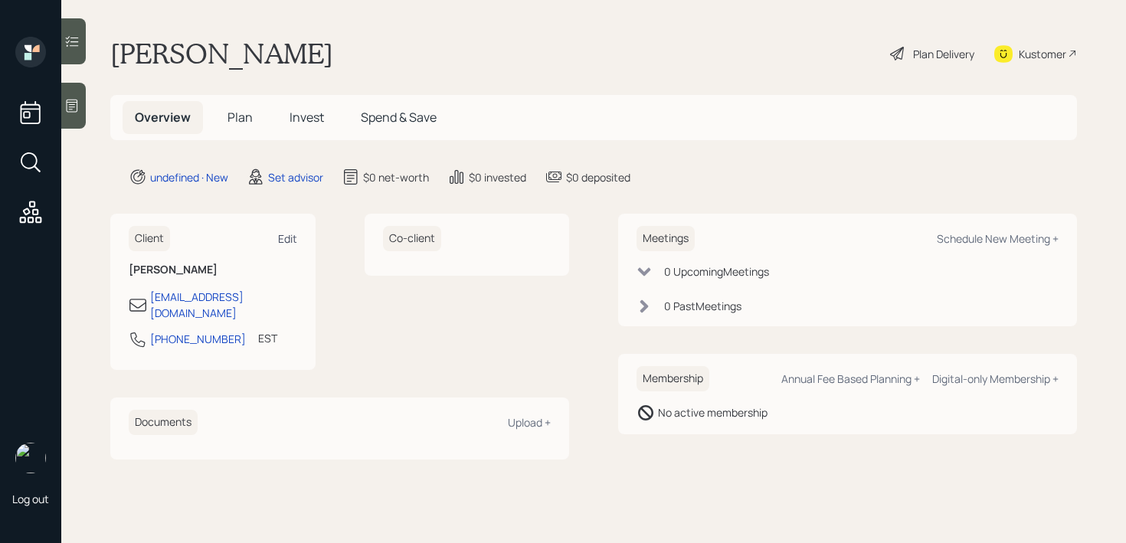
click at [296, 238] on div "Edit" at bounding box center [287, 238] width 19 height 15
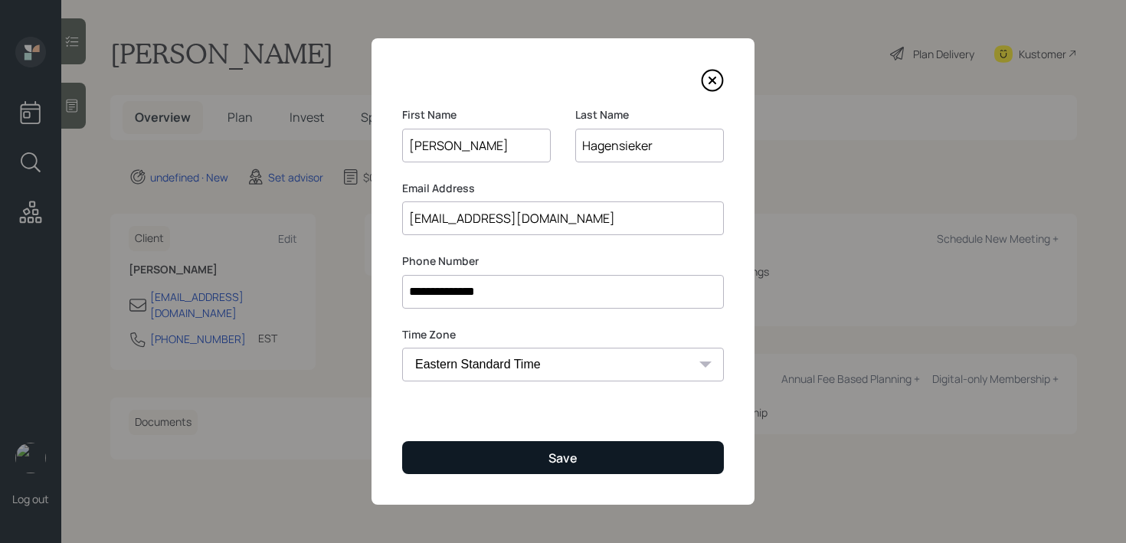
type input "[PERSON_NAME]"
click at [576, 446] on button "Save" at bounding box center [563, 457] width 322 height 33
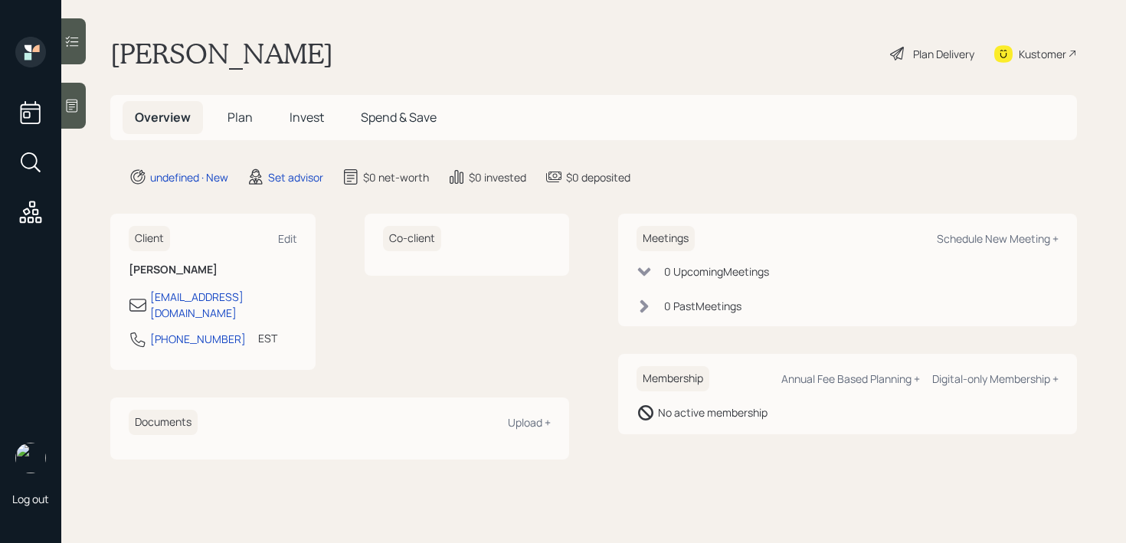
click at [964, 227] on div "Meetings Schedule New Meeting +" at bounding box center [847, 238] width 422 height 25
click at [964, 228] on div "Meetings Schedule New Meeting +" at bounding box center [847, 238] width 422 height 25
click at [965, 234] on div "Schedule New Meeting +" at bounding box center [998, 238] width 122 height 15
select select "round-[PERSON_NAME]"
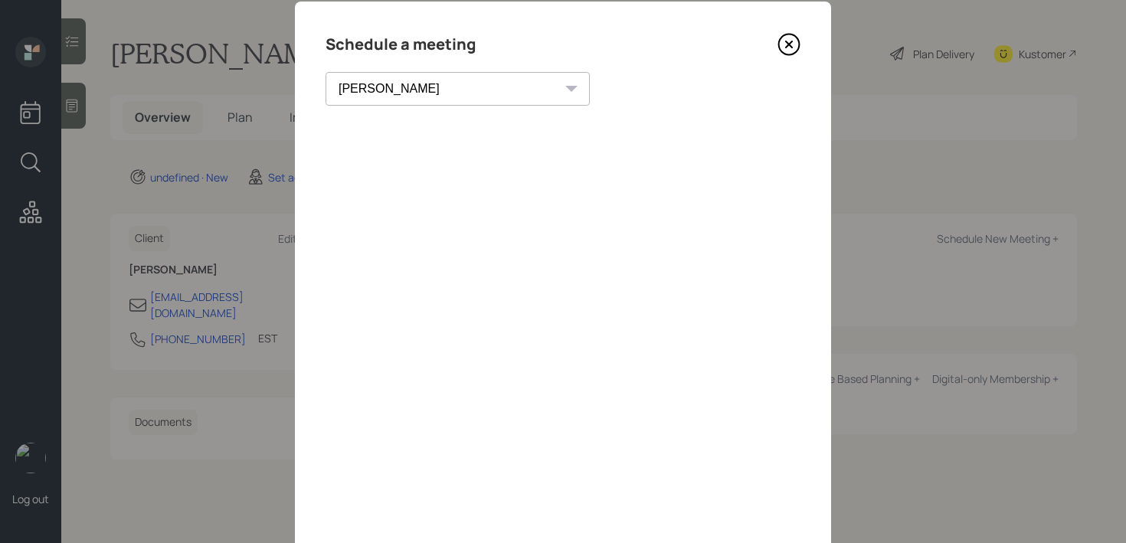
scroll to position [34, 0]
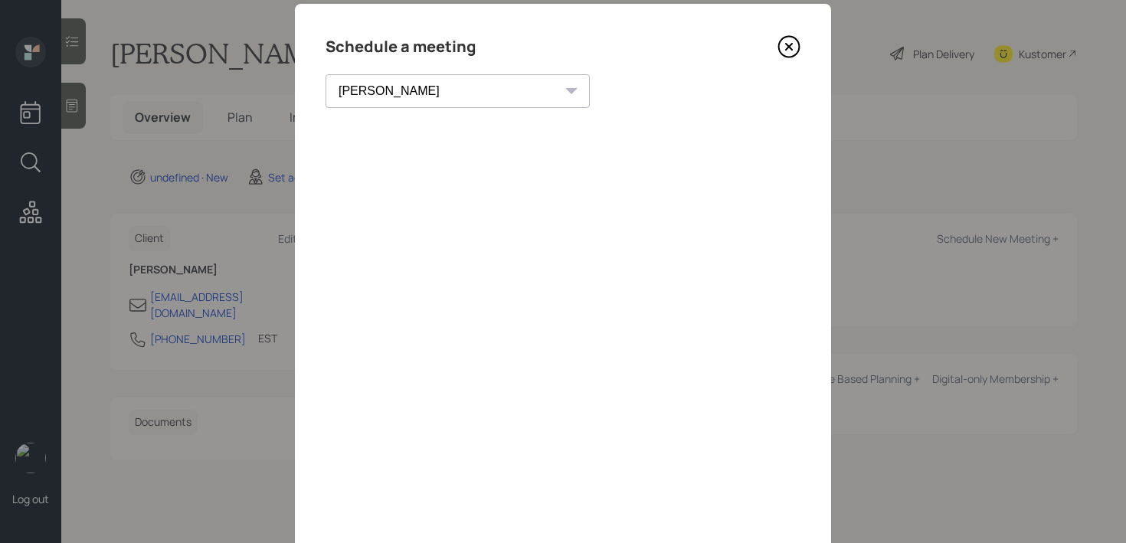
click at [786, 39] on icon at bounding box center [788, 46] width 23 height 23
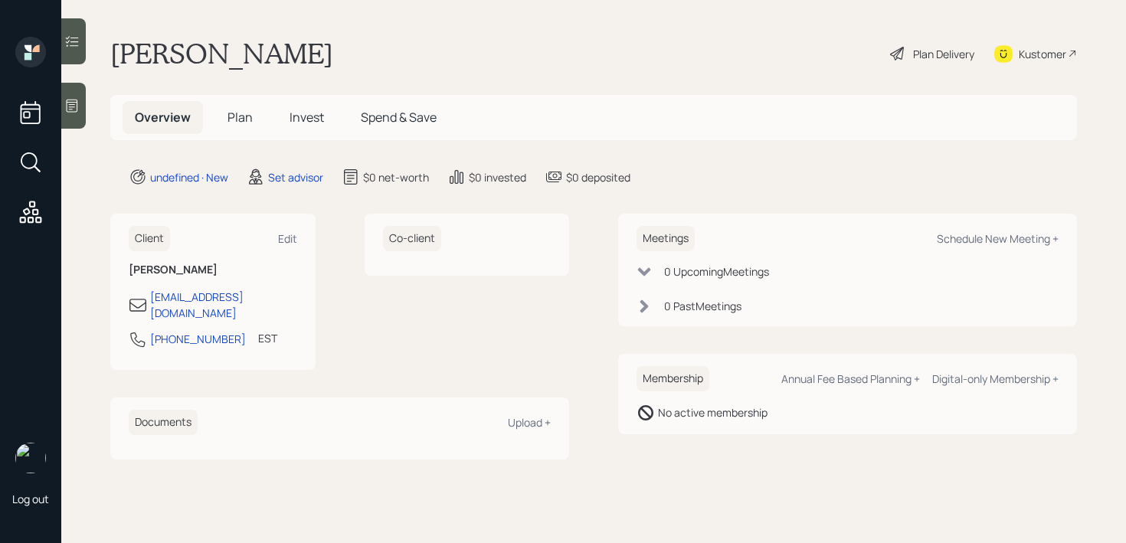
click at [79, 108] on icon at bounding box center [71, 105] width 15 height 15
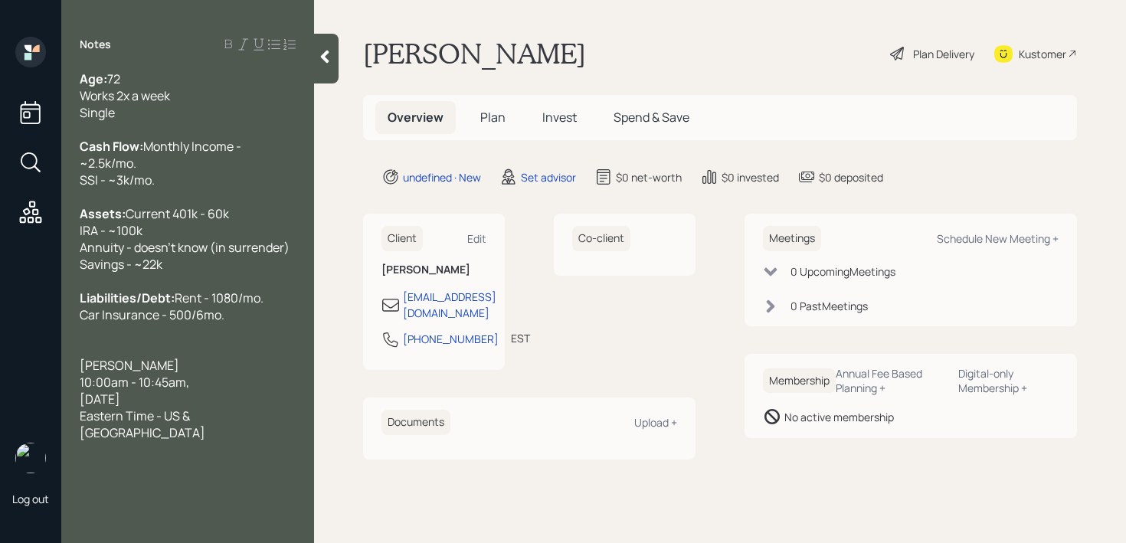
drag, startPoint x: 266, startPoint y: 433, endPoint x: 70, endPoint y: 399, distance: 199.7
click at [70, 399] on div "Age: [DEMOGRAPHIC_DATA] Works 2x a week Single Cash Flow: Monthly Income - ~2.5…" at bounding box center [187, 255] width 253 height 371
copy div "[PERSON_NAME] 10:00am - 10:45am[DATE]"
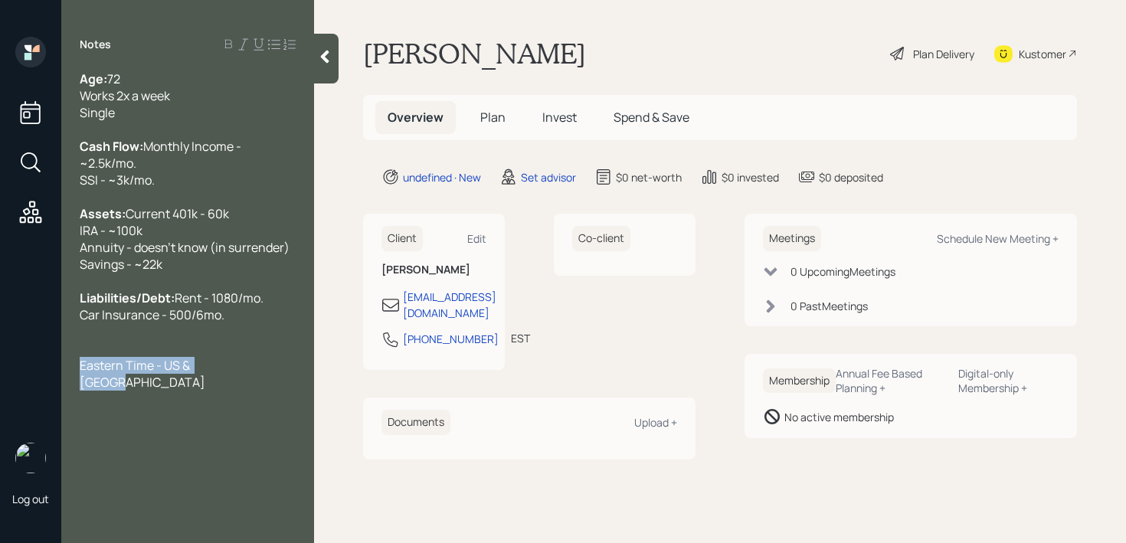
drag, startPoint x: 237, startPoint y: 396, endPoint x: 0, endPoint y: 392, distance: 236.6
click at [0, 392] on div "Log out Notes Age: [DEMOGRAPHIC_DATA] Works 2x a week Single Cash Flow: Monthly…" at bounding box center [563, 271] width 1126 height 543
click at [88, 391] on span "has an expensive life insurance policy. trying to find a cheaper way" at bounding box center [188, 374] width 216 height 34
click at [232, 323] on div "Liabilities/Debt: Rent - 1080/mo. Car Insurance - 500/6mo." at bounding box center [188, 306] width 216 height 34
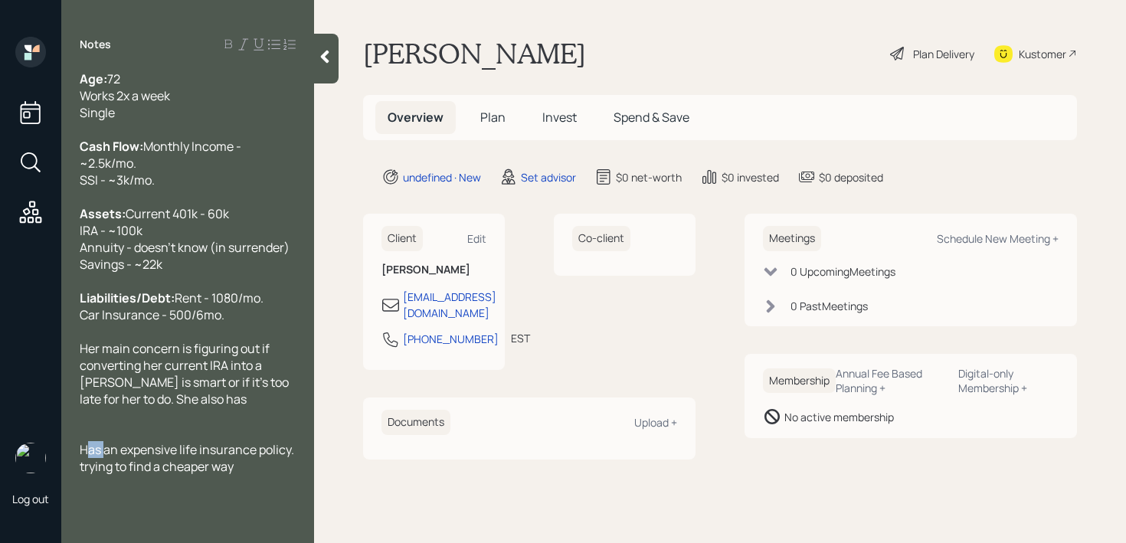
drag, startPoint x: 104, startPoint y: 482, endPoint x: 57, endPoint y: 482, distance: 46.7
click at [60, 482] on div "Log out Notes Age: [DEMOGRAPHIC_DATA] Works 2x a week Single Cash Flow: Monthly…" at bounding box center [563, 271] width 1126 height 543
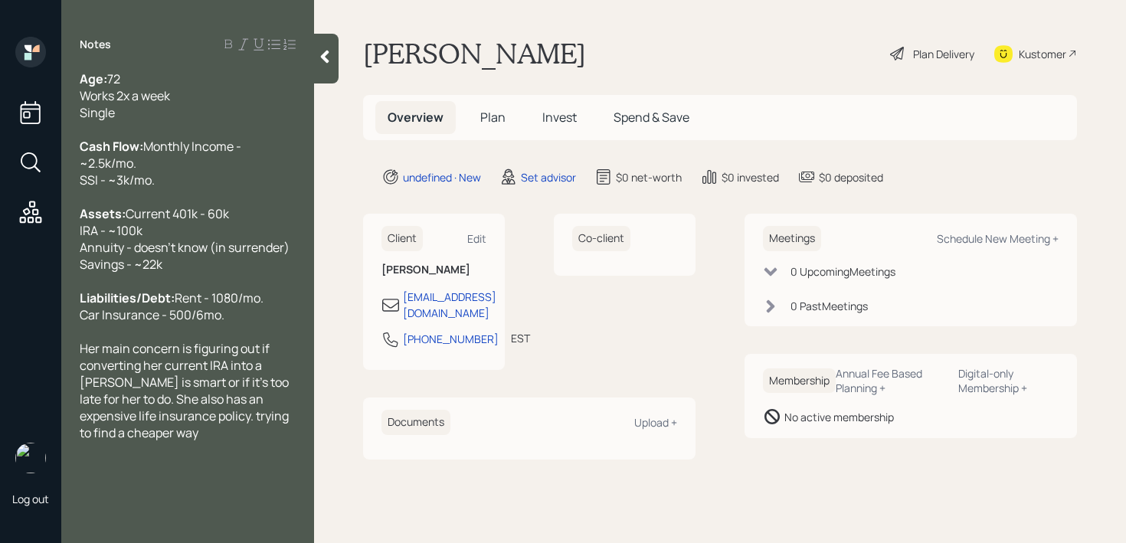
click at [230, 441] on div "Her main concern is figuring out if converting her current IRA into a [PERSON_N…" at bounding box center [188, 390] width 216 height 101
click at [177, 441] on span "Her main concern is figuring out if converting her current IRA into a [PERSON_N…" at bounding box center [185, 390] width 211 height 101
click at [177, 441] on div "Her main concern is figuring out if converting her current IRA into a [PERSON_N…" at bounding box center [188, 390] width 216 height 101
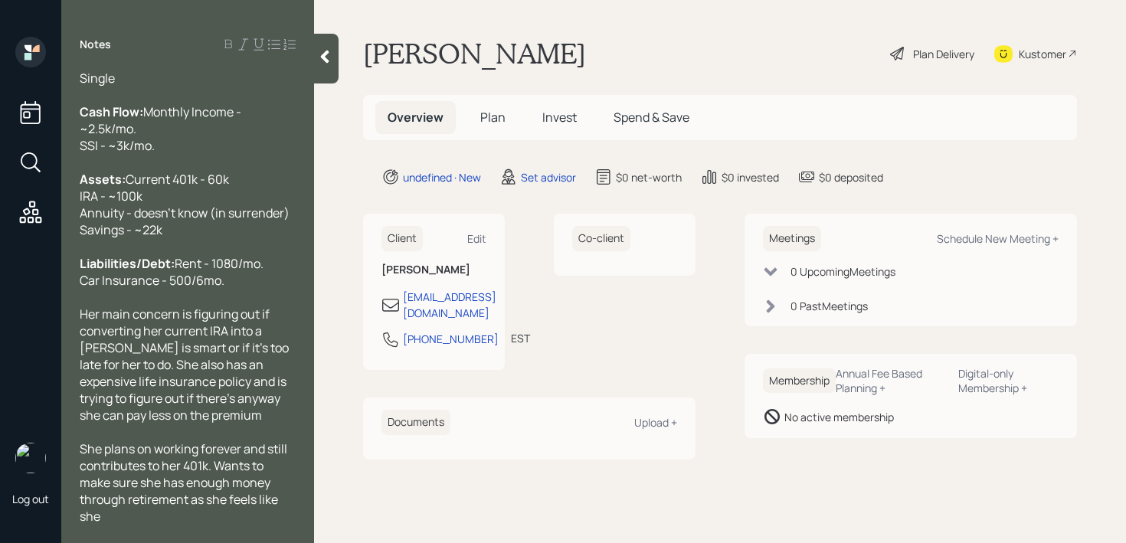
scroll to position [67, 0]
click at [324, 74] on div at bounding box center [326, 59] width 25 height 50
